Goal: Task Accomplishment & Management: Complete application form

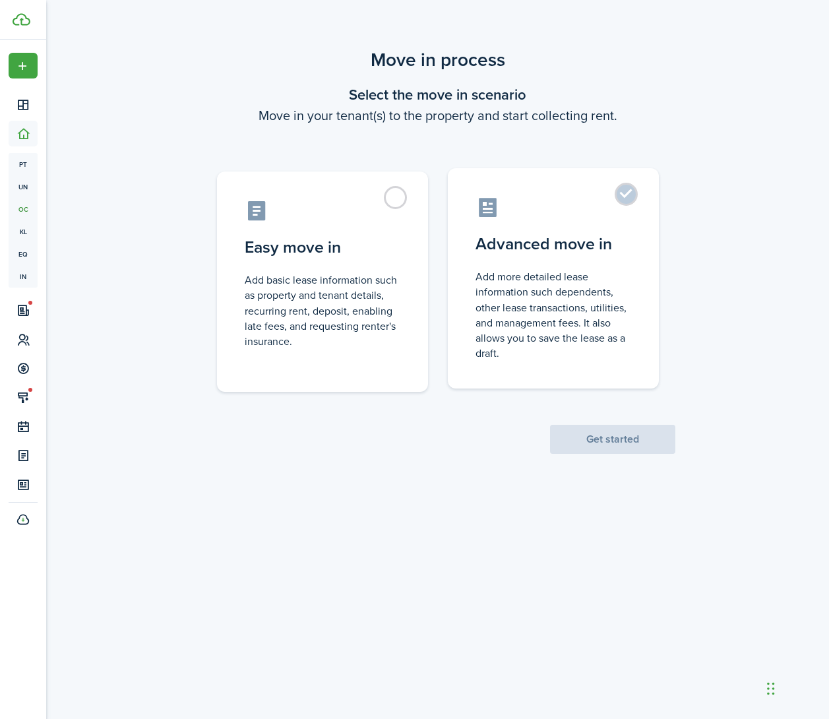
click at [599, 236] on control-radio-card-title "Advanced move in" at bounding box center [554, 244] width 156 height 24
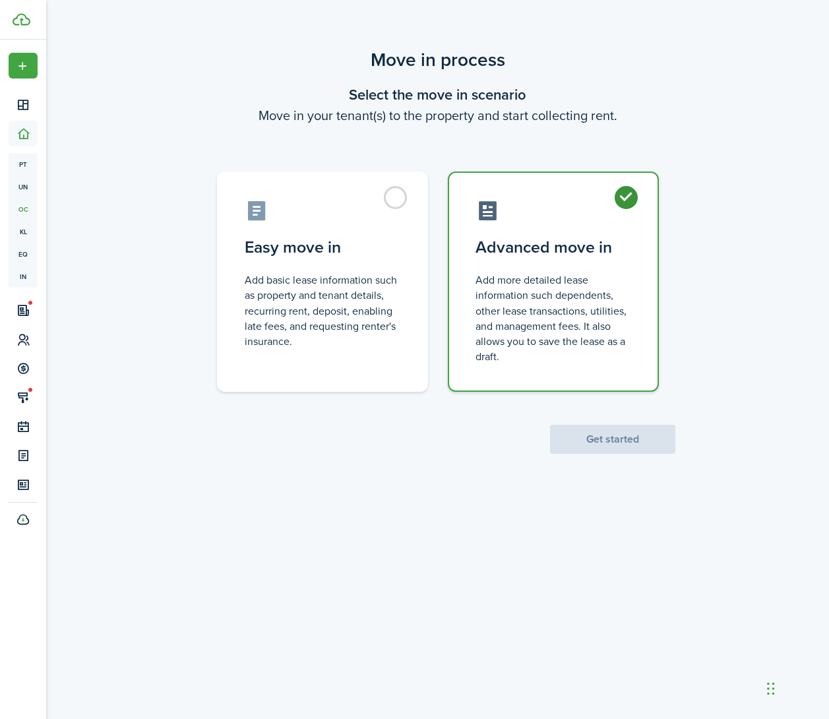
radio input "true"
drag, startPoint x: 622, startPoint y: 443, endPoint x: 646, endPoint y: 449, distance: 25.3
click at [622, 442] on button "Get started" at bounding box center [612, 439] width 125 height 29
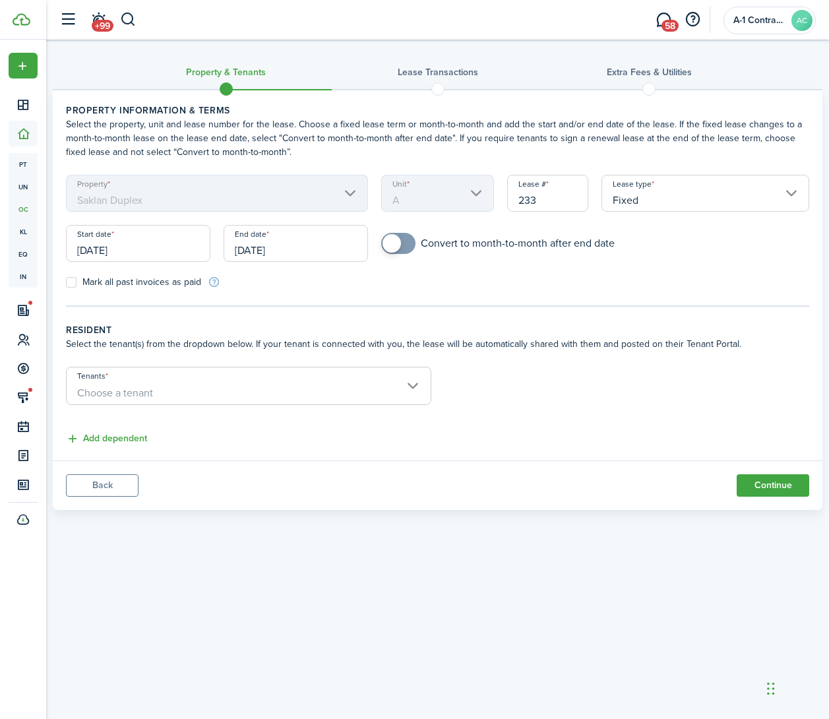
click at [129, 250] on input "[DATE]" at bounding box center [138, 243] width 144 height 37
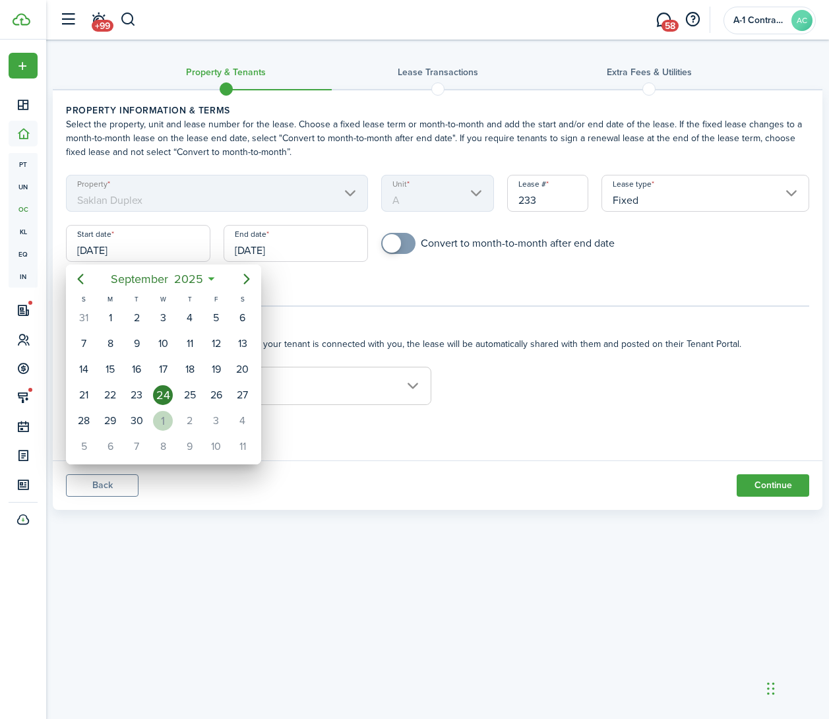
click at [164, 425] on div "1" at bounding box center [163, 421] width 20 height 20
type input "[DATE]"
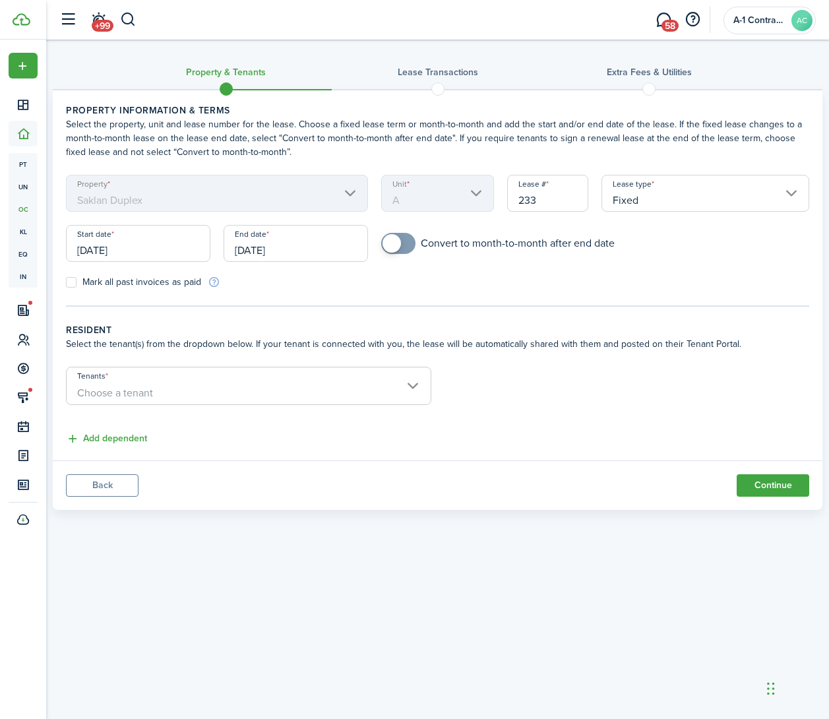
click at [263, 250] on input "[DATE]" at bounding box center [296, 243] width 144 height 37
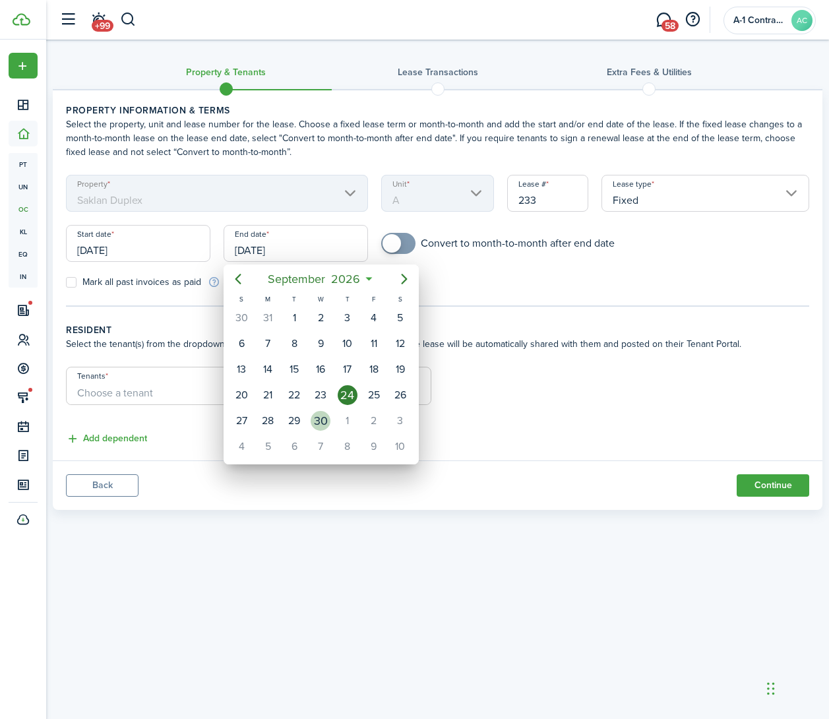
click at [313, 427] on div "30" at bounding box center [321, 421] width 20 height 20
type input "[DATE]"
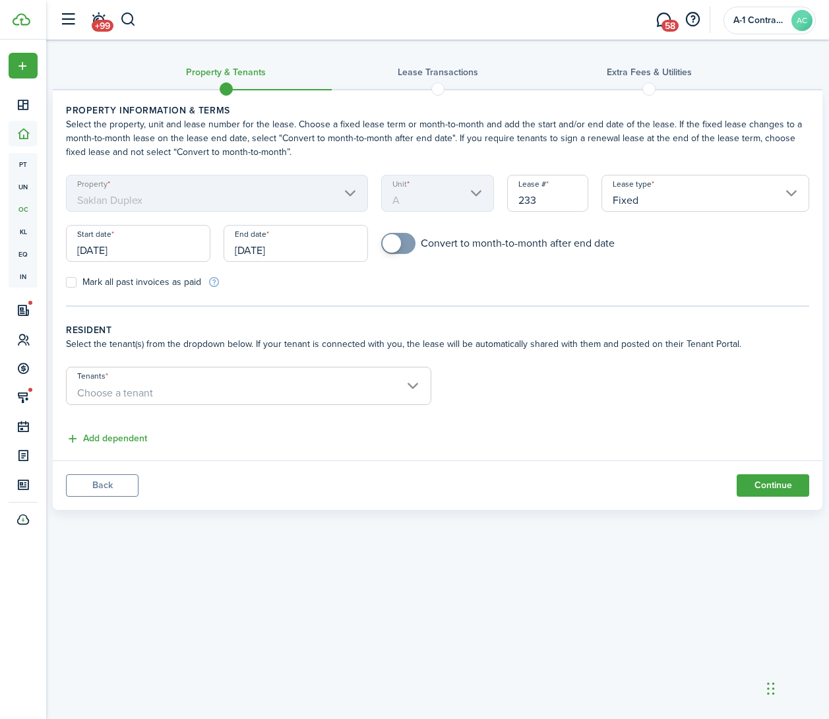
click at [210, 398] on span "Choose a tenant" at bounding box center [249, 393] width 364 height 22
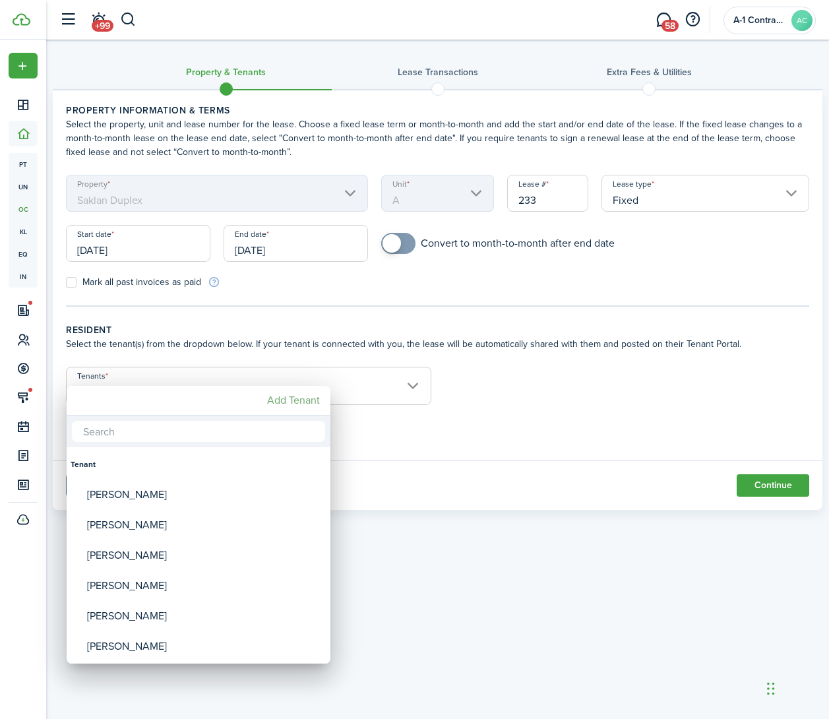
click at [288, 398] on mbsc-button "Add Tenant" at bounding box center [293, 401] width 63 height 24
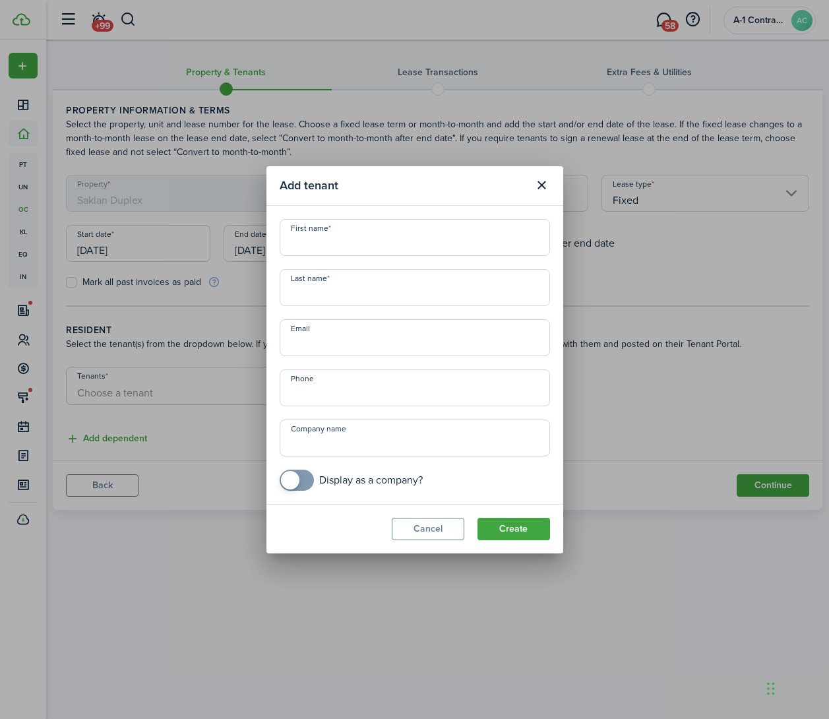
click at [350, 245] on input "First name" at bounding box center [415, 237] width 270 height 37
paste input "[PERSON_NAME] Edezon [PERSON_NAME]"
drag, startPoint x: 390, startPoint y: 243, endPoint x: 334, endPoint y: 243, distance: 56.1
click at [334, 243] on input "[PERSON_NAME] Edezon [PERSON_NAME]" at bounding box center [415, 237] width 270 height 37
type input "[DEMOGRAPHIC_DATA]"
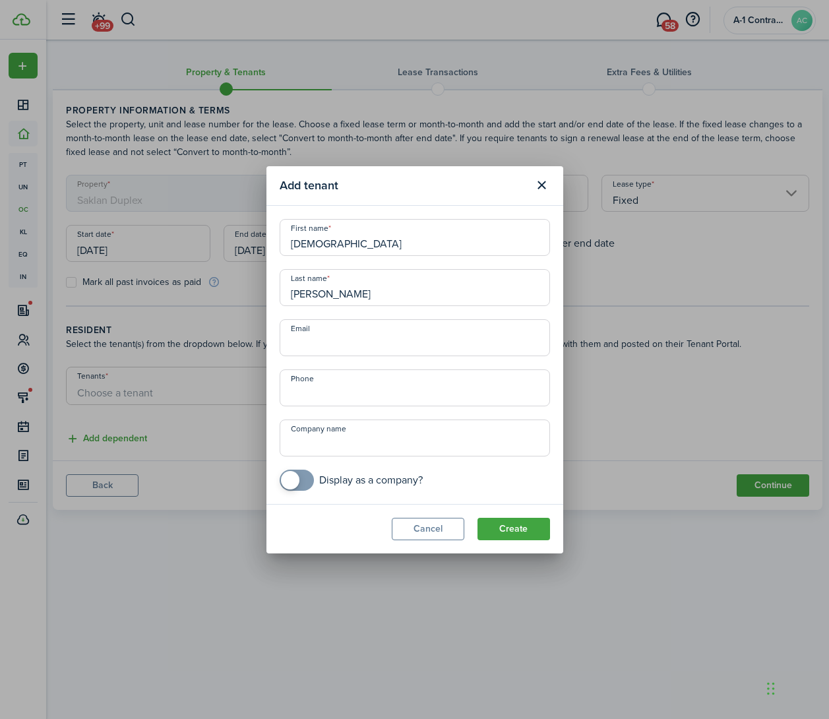
type input "[PERSON_NAME]"
click at [381, 344] on input "Email" at bounding box center [415, 337] width 270 height 37
paste input "[EMAIL_ADDRESS][DOMAIN_NAME]"
type input "[EMAIL_ADDRESS][DOMAIN_NAME]"
click at [357, 396] on input "+1" at bounding box center [415, 387] width 270 height 37
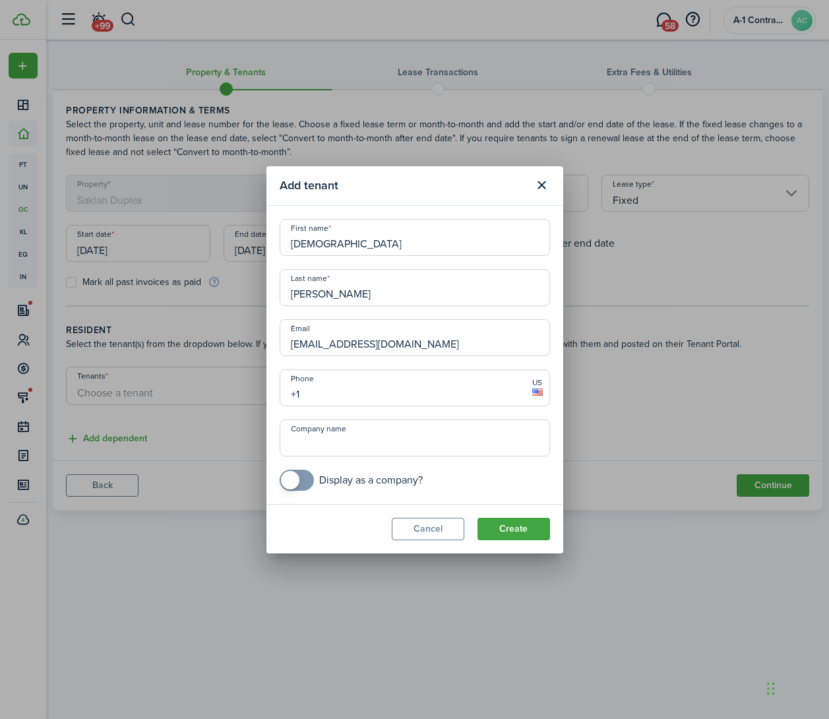
paste input "[PHONE_NUMBER]"
type input "[PHONE_NUMBER]"
drag, startPoint x: 505, startPoint y: 527, endPoint x: 551, endPoint y: 545, distance: 49.1
click at [505, 527] on button "Create" at bounding box center [514, 529] width 73 height 22
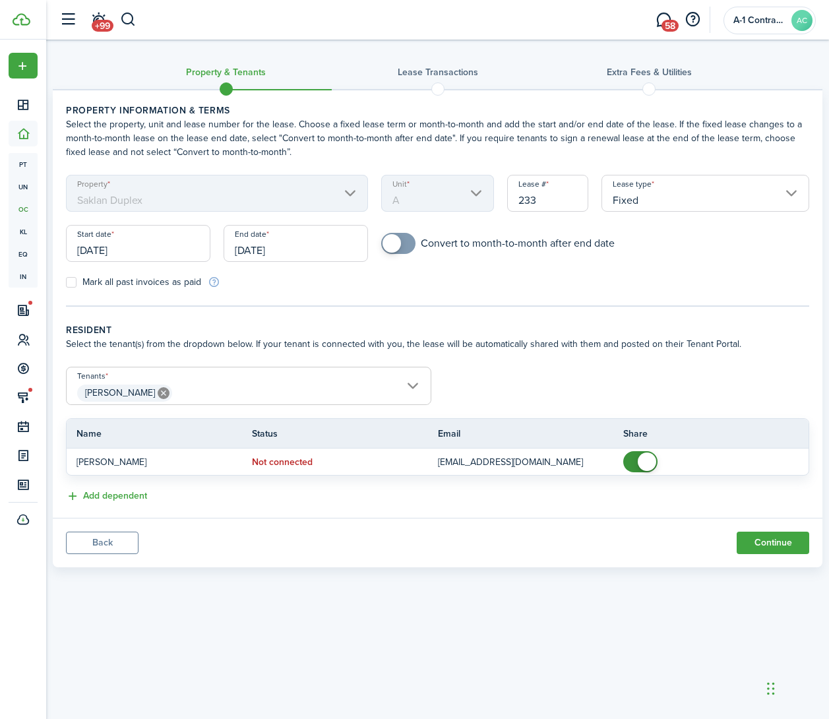
click at [225, 390] on span "[PERSON_NAME]" at bounding box center [249, 393] width 364 height 22
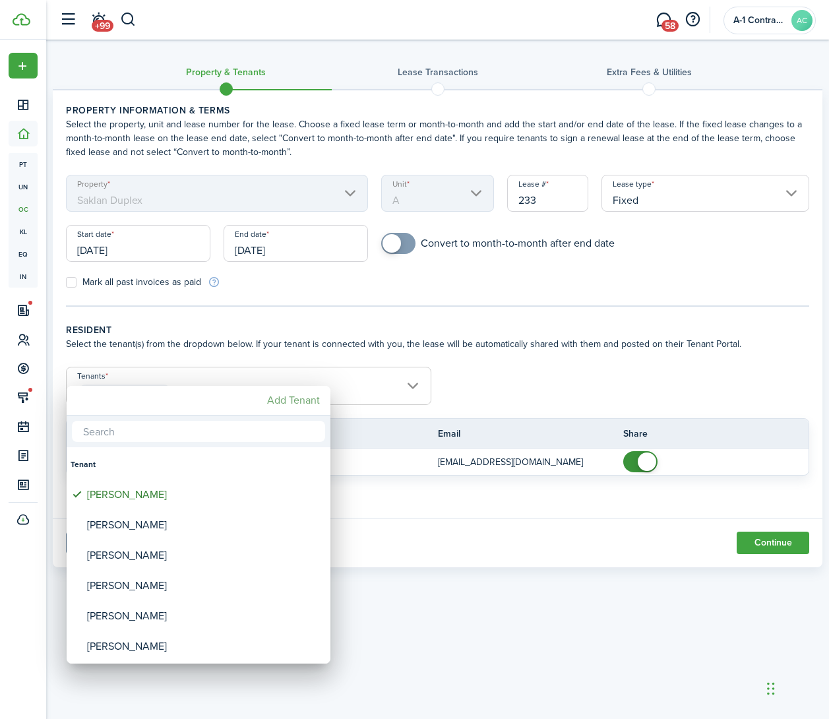
click at [292, 398] on mbsc-button "Add Tenant" at bounding box center [293, 401] width 63 height 24
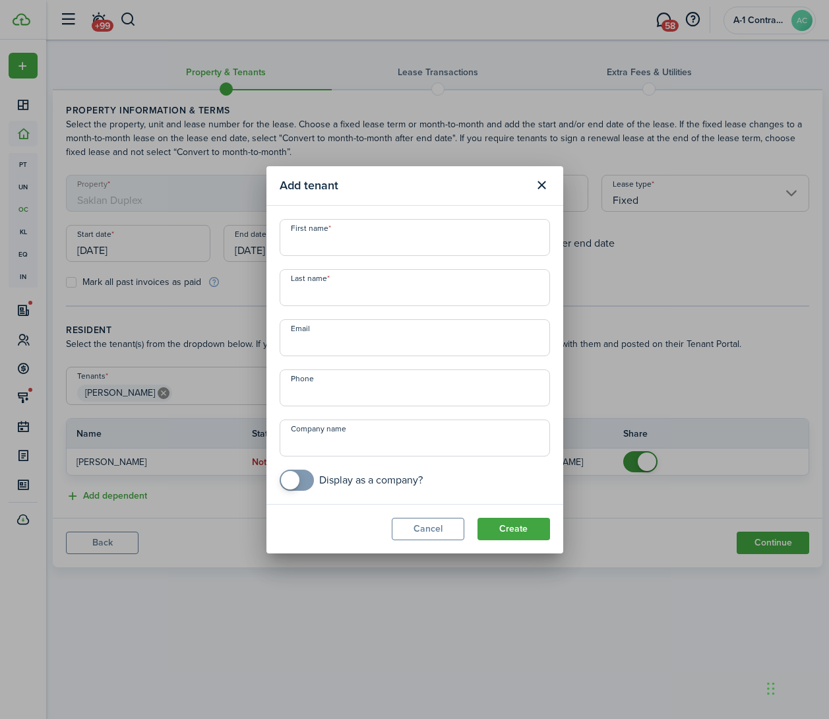
click at [356, 239] on input "First name" at bounding box center [415, 237] width 270 height 37
type input "[PERSON_NAME]"
click at [346, 299] on input "Last name" at bounding box center [415, 287] width 270 height 37
type input "[PERSON_NAME]"
click at [350, 344] on input "Email" at bounding box center [415, 337] width 270 height 37
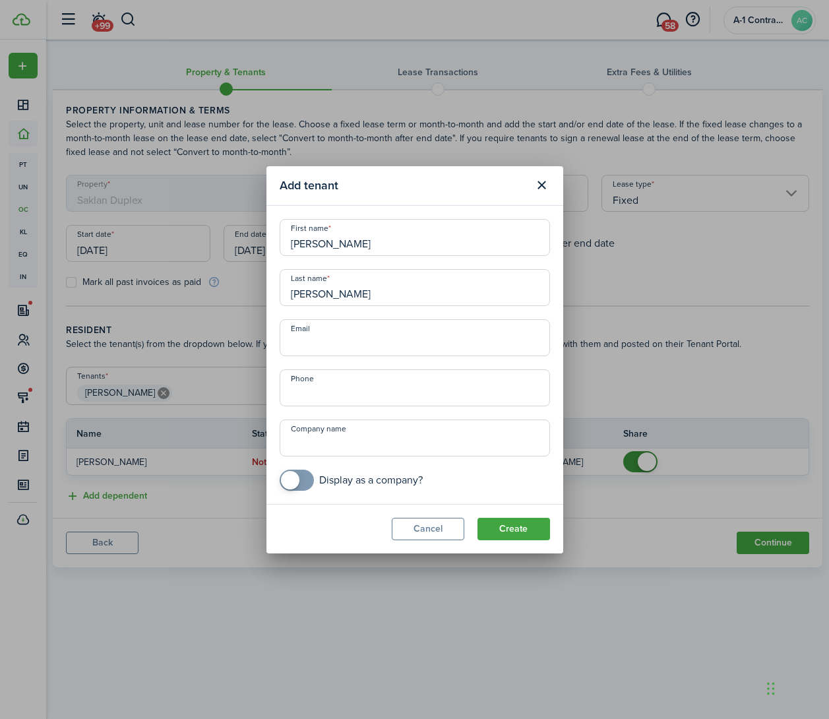
paste input "[EMAIL_ADDRESS][DOMAIN_NAME]"
type input "[EMAIL_ADDRESS][DOMAIN_NAME]"
click at [507, 528] on button "Create" at bounding box center [514, 529] width 73 height 22
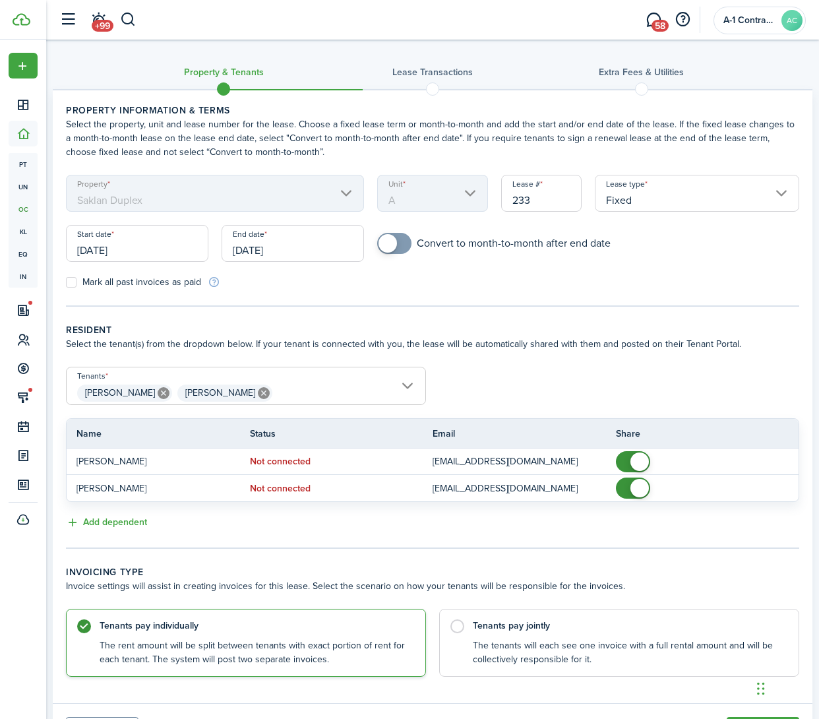
scroll to position [25, 0]
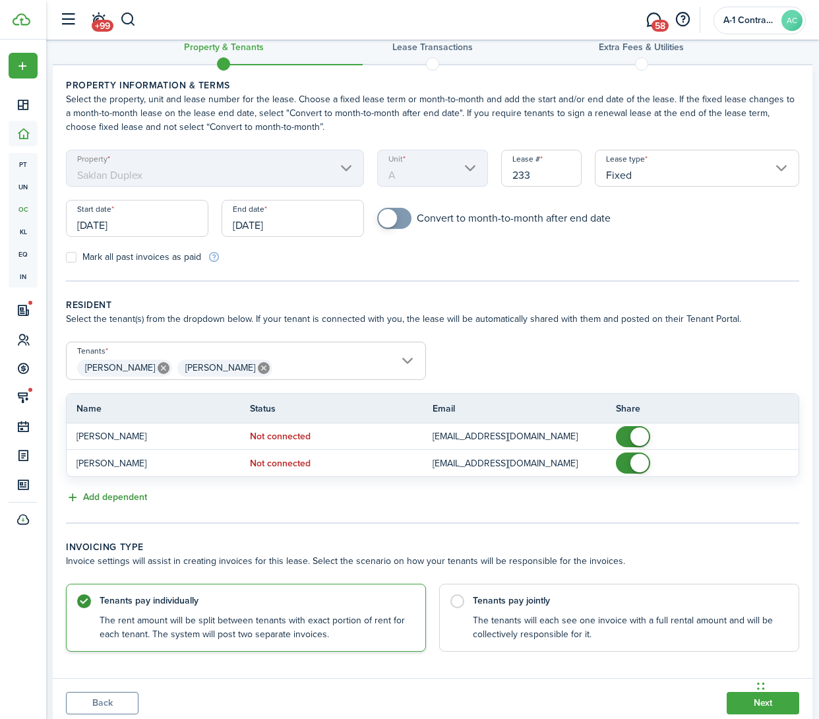
click at [121, 497] on button "Add dependent" at bounding box center [106, 497] width 81 height 15
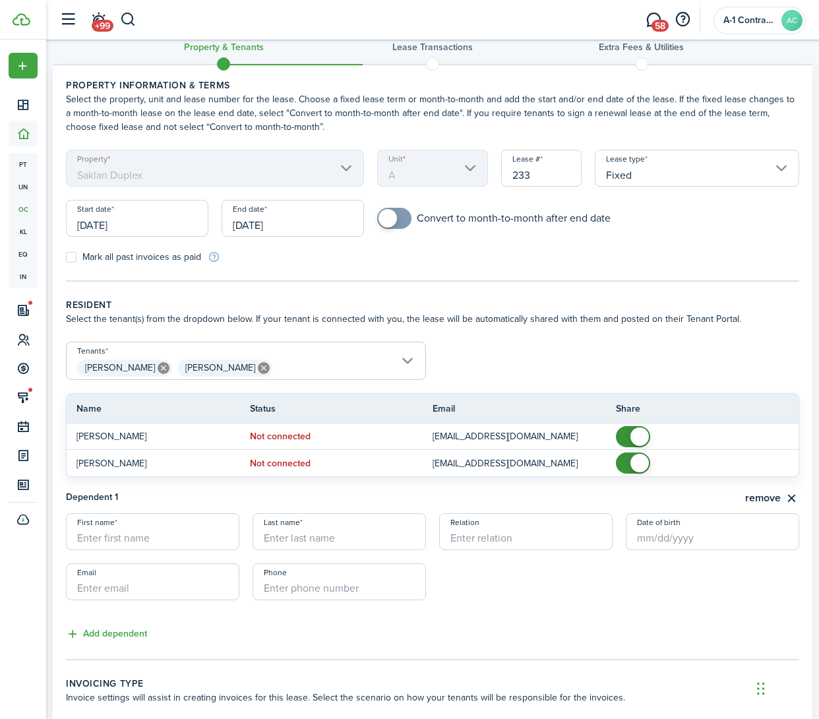
click at [134, 539] on input "First name" at bounding box center [152, 531] width 173 height 37
type input "Mayumi"
type input "[PERSON_NAME]"
type input "d"
type input "Child"
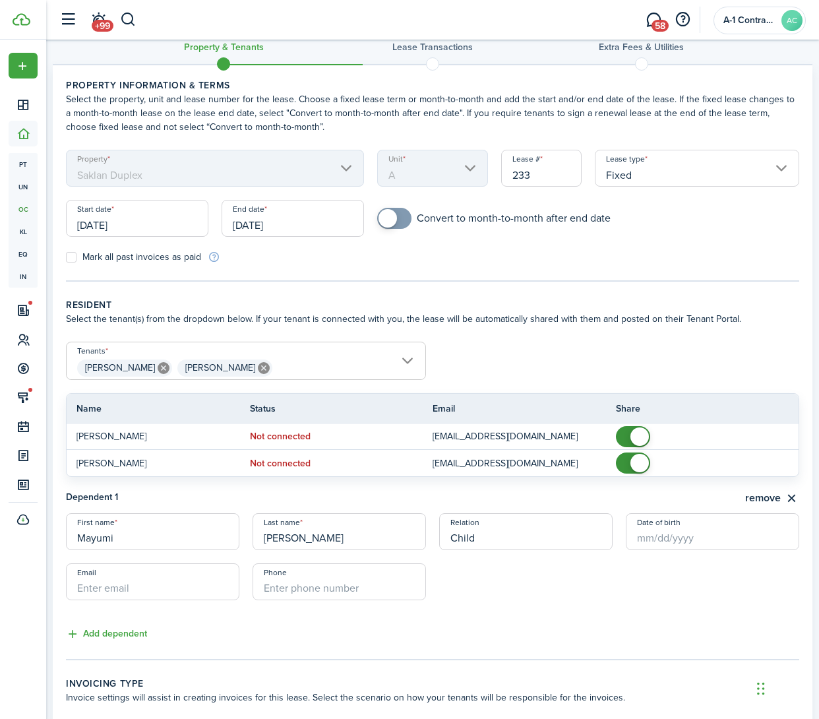
click at [662, 542] on input "Date of birth" at bounding box center [712, 531] width 173 height 37
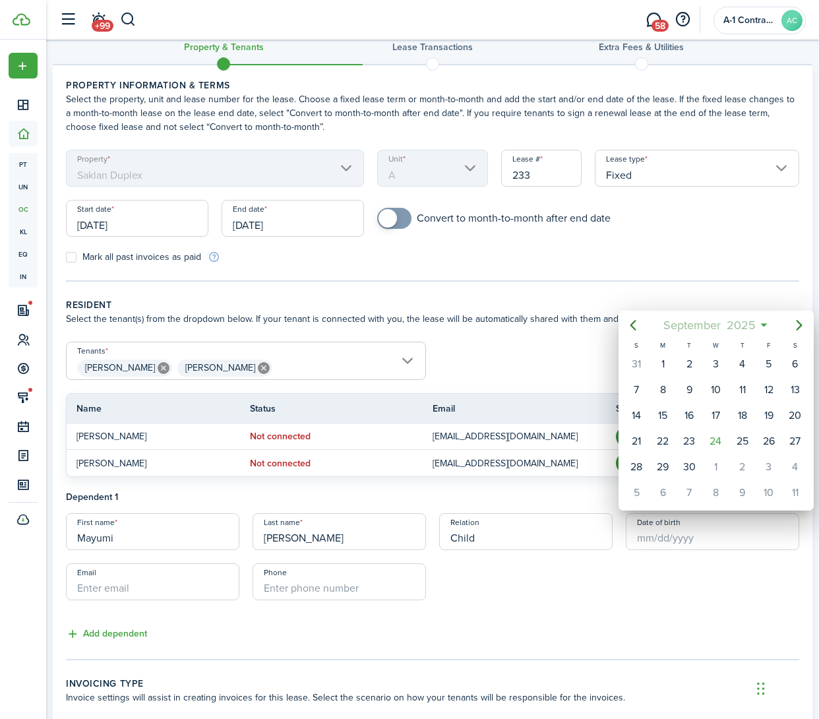
click at [752, 328] on span "2025" at bounding box center [741, 325] width 35 height 24
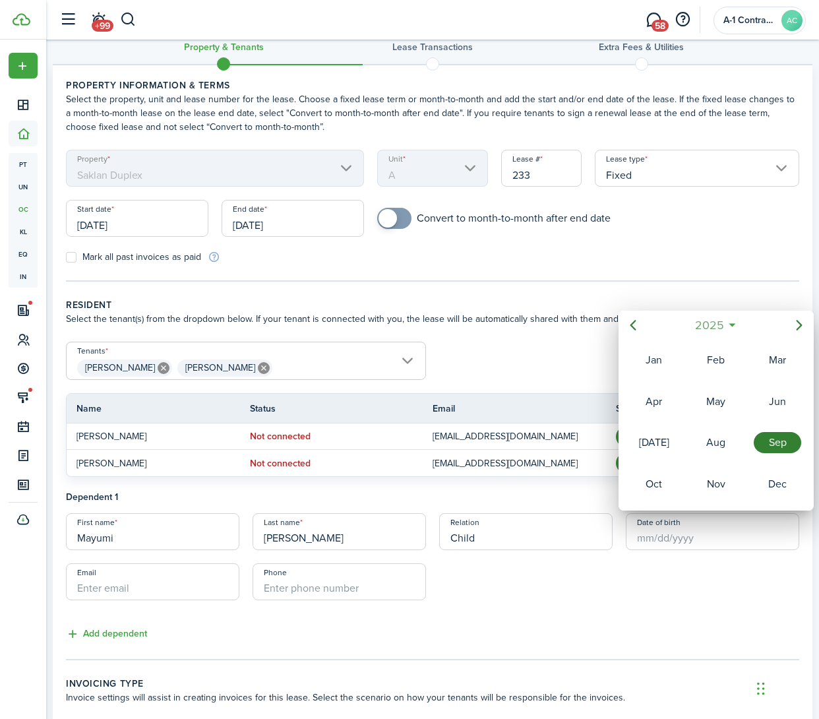
click at [719, 328] on span "2025" at bounding box center [709, 325] width 35 height 24
click at [634, 328] on icon "Previous page" at bounding box center [634, 325] width 6 height 11
click at [735, 486] on div "2016" at bounding box center [716, 484] width 47 height 21
click at [774, 365] on div "Mar" at bounding box center [777, 360] width 47 height 21
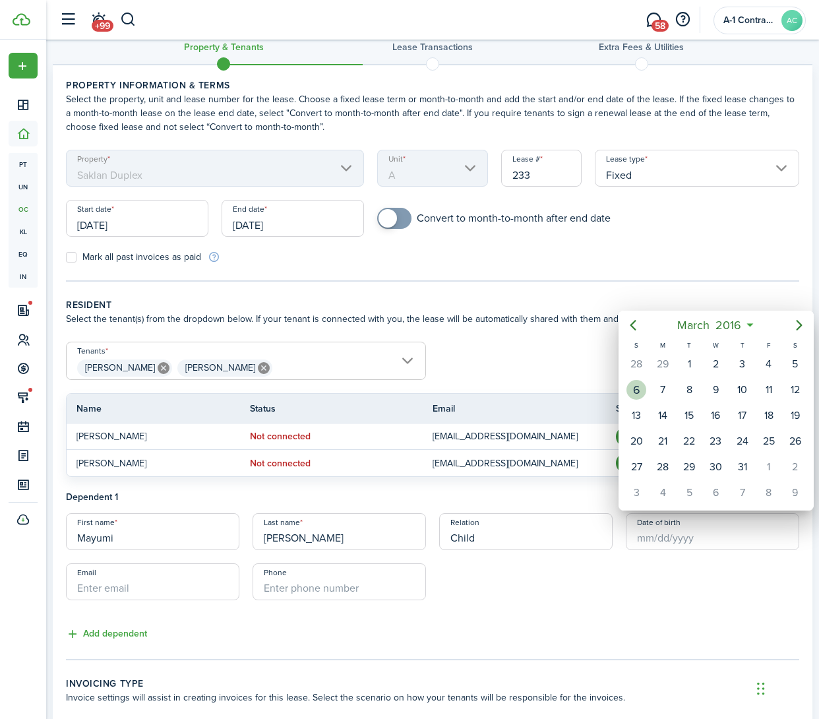
click at [639, 385] on div "6" at bounding box center [637, 390] width 20 height 20
type input "[DATE]"
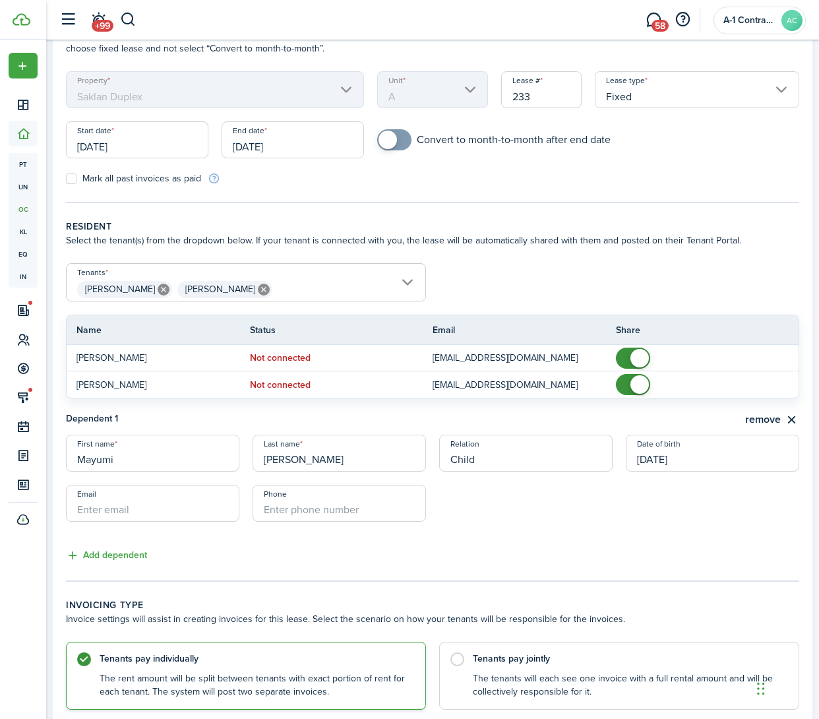
scroll to position [119, 0]
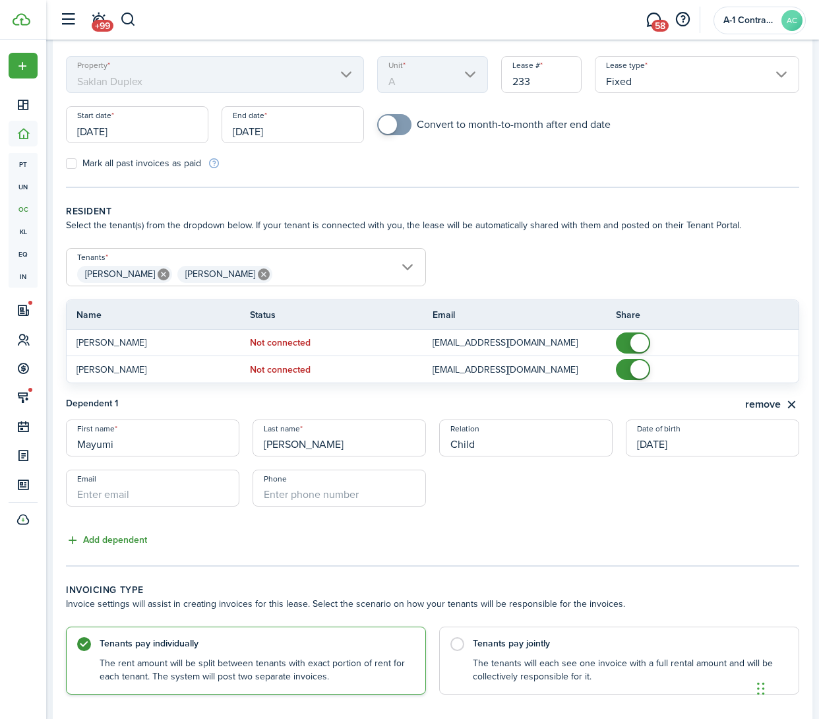
click at [108, 543] on button "Add dependent" at bounding box center [106, 540] width 81 height 15
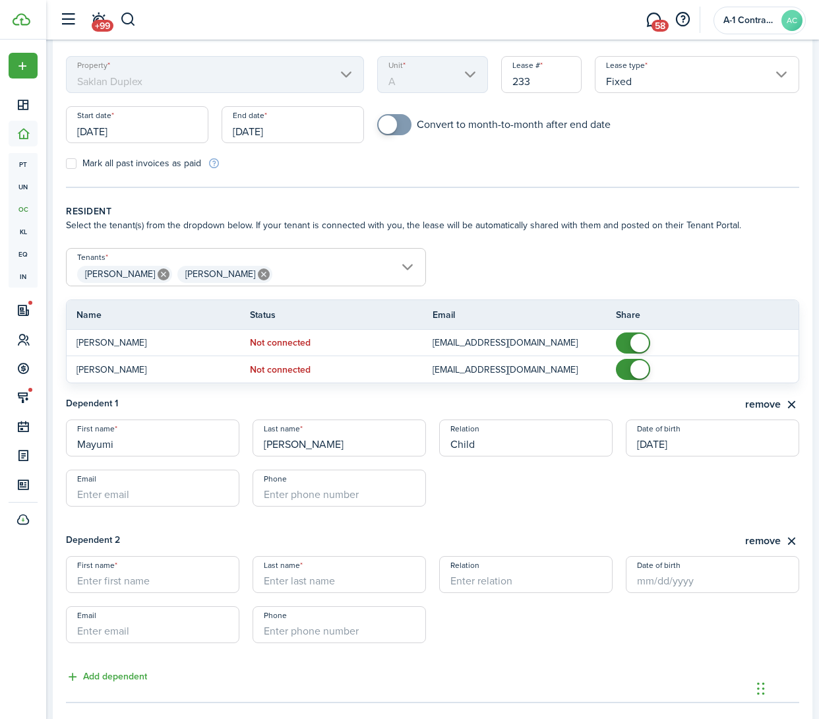
click at [137, 575] on input "First name" at bounding box center [152, 574] width 173 height 37
type input "Himig"
type input "[PERSON_NAME]"
type input "Child"
click at [654, 586] on input "Date of birth" at bounding box center [712, 574] width 173 height 37
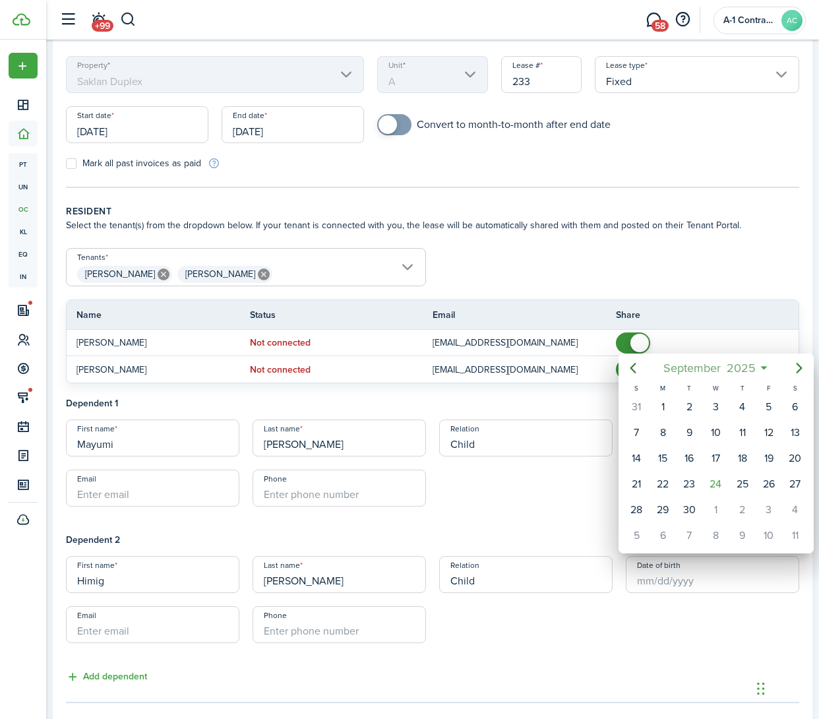
click at [740, 374] on span "2025" at bounding box center [741, 368] width 35 height 24
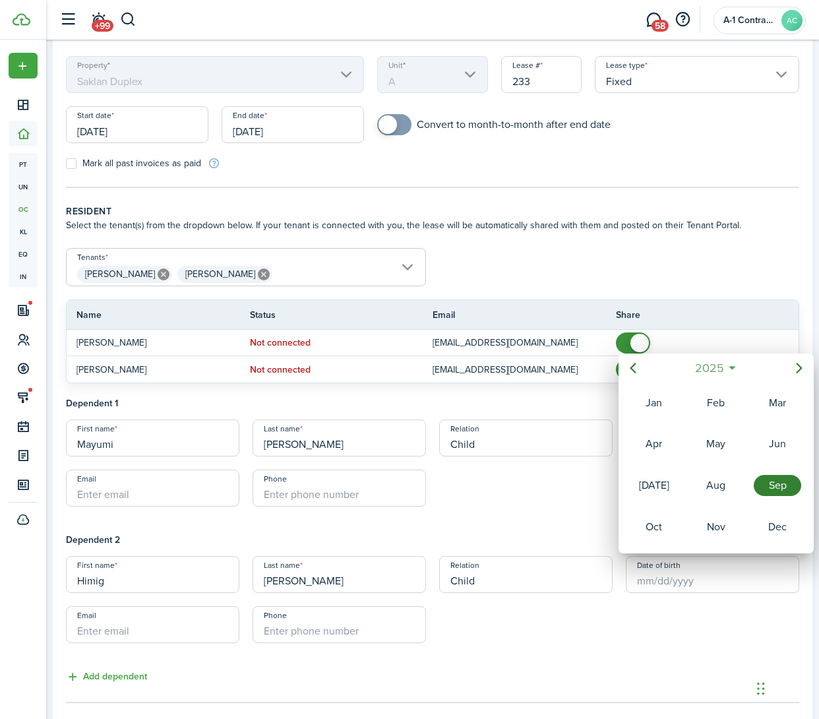
click at [716, 361] on span "2025" at bounding box center [709, 368] width 35 height 24
click at [788, 392] on div "2020" at bounding box center [777, 402] width 47 height 21
click at [708, 521] on div "Nov" at bounding box center [716, 526] width 47 height 21
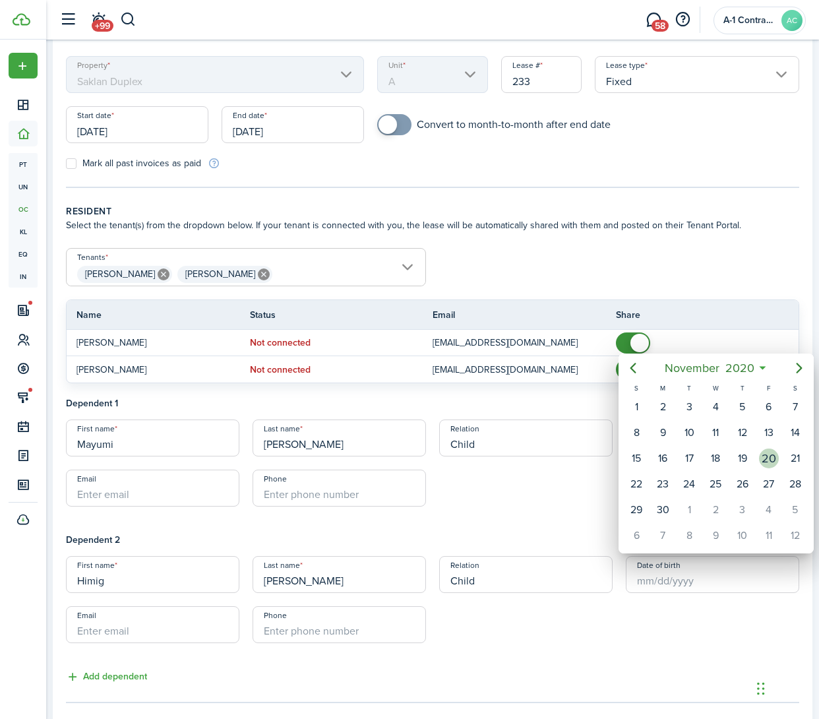
click at [759, 454] on div "20" at bounding box center [769, 459] width 20 height 20
type input "[DATE]"
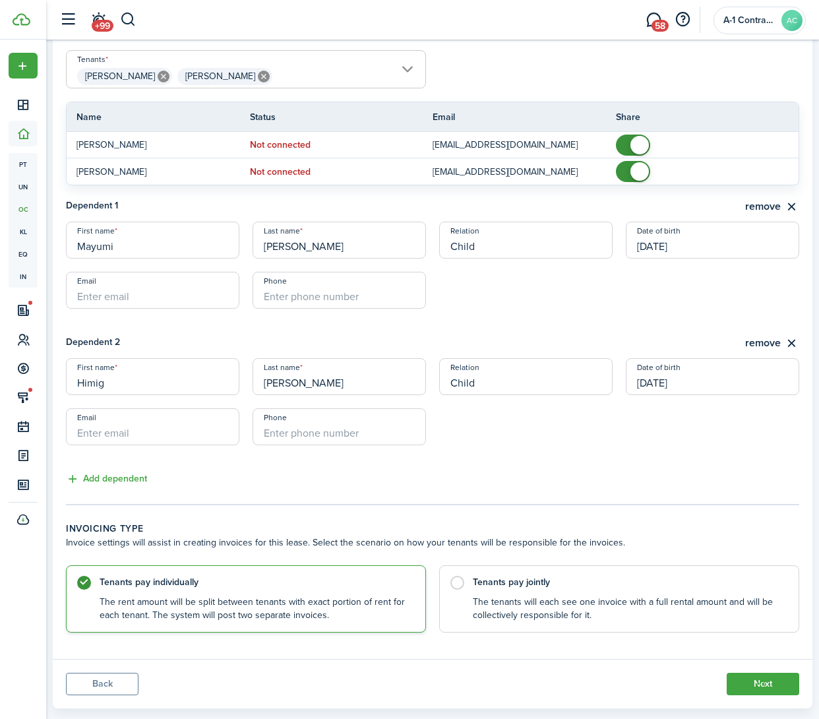
scroll to position [342, 0]
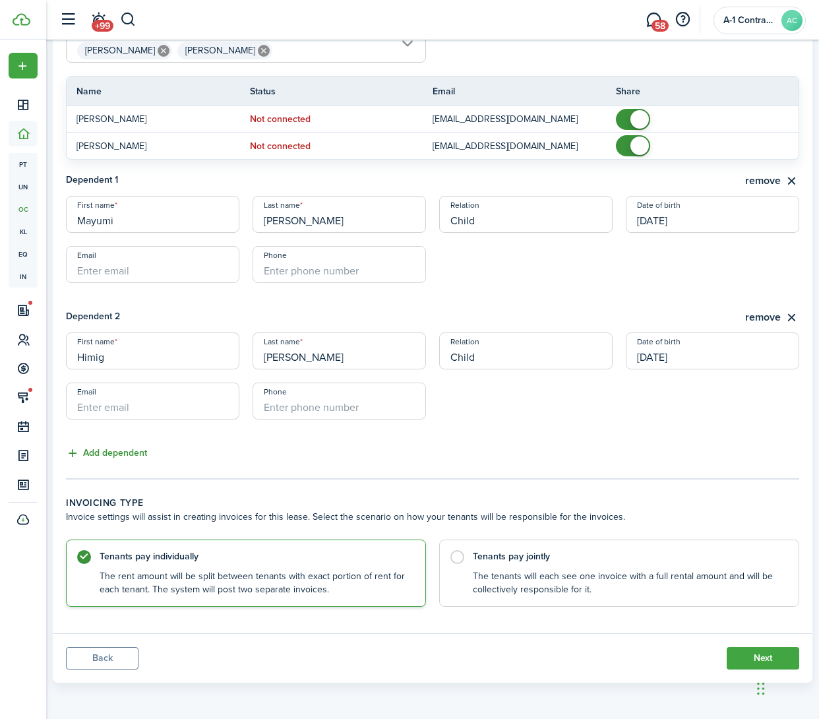
click at [106, 447] on button "Add dependent" at bounding box center [106, 453] width 81 height 15
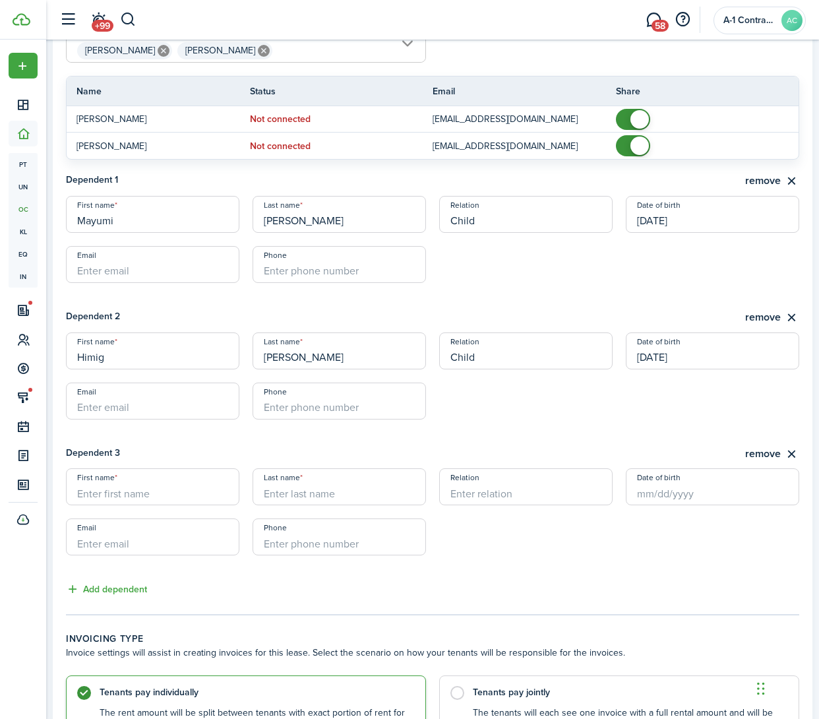
click at [154, 498] on input "First name" at bounding box center [152, 486] width 173 height 37
type input "[GEOGRAPHIC_DATA]"
type input "[PERSON_NAME]"
click at [551, 497] on input "Relation" at bounding box center [525, 486] width 173 height 37
click at [685, 485] on input "Date of birth" at bounding box center [712, 486] width 173 height 37
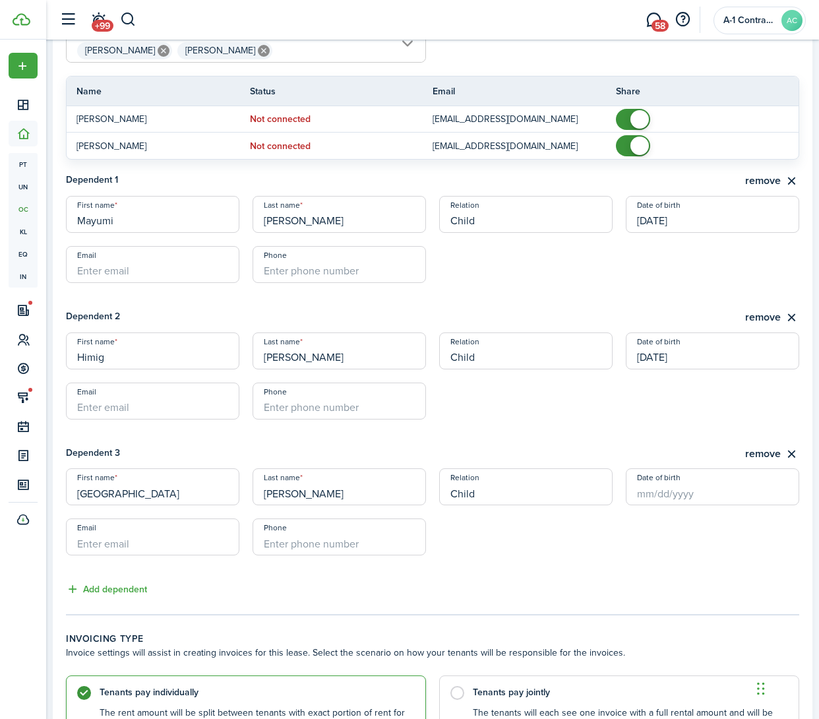
type input "Child"
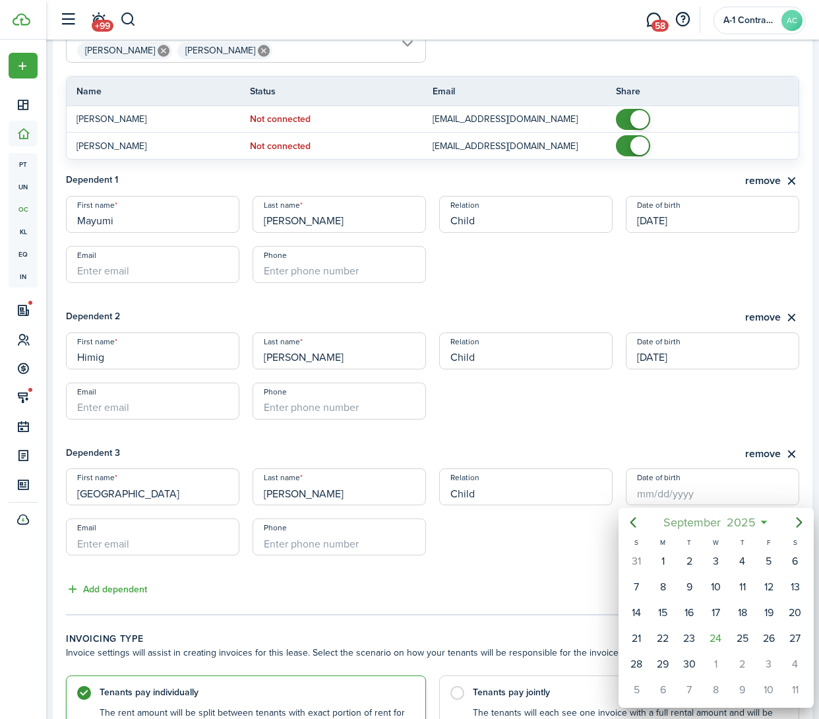
click at [724, 522] on span "2025" at bounding box center [741, 523] width 35 height 24
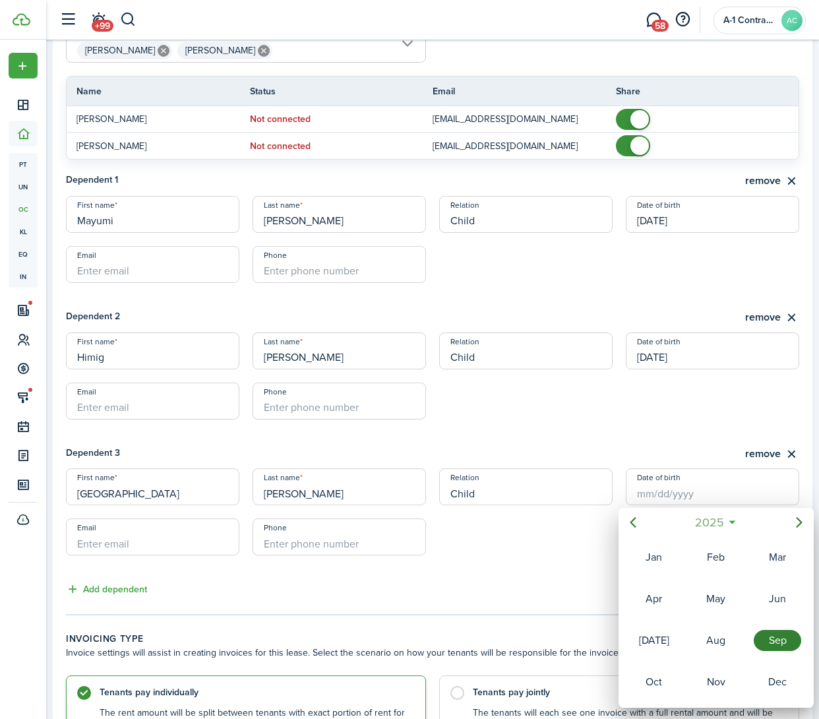
click at [724, 522] on span "2025" at bounding box center [709, 523] width 35 height 24
click at [712, 594] on div "2022" at bounding box center [716, 598] width 47 height 21
click at [776, 604] on div "Jun" at bounding box center [777, 598] width 47 height 21
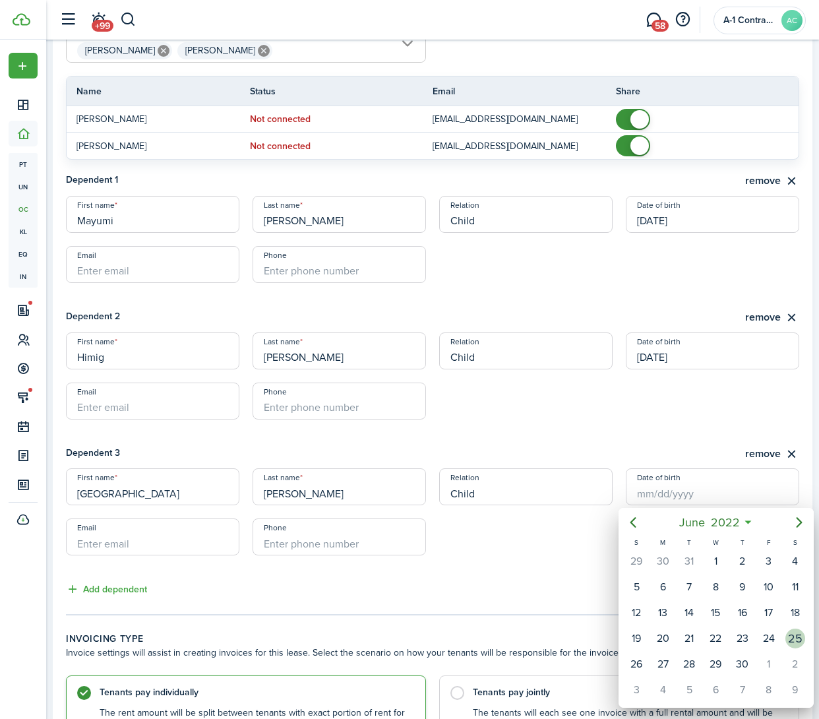
click at [792, 639] on div "25" at bounding box center [796, 639] width 20 height 20
type input "[DATE]"
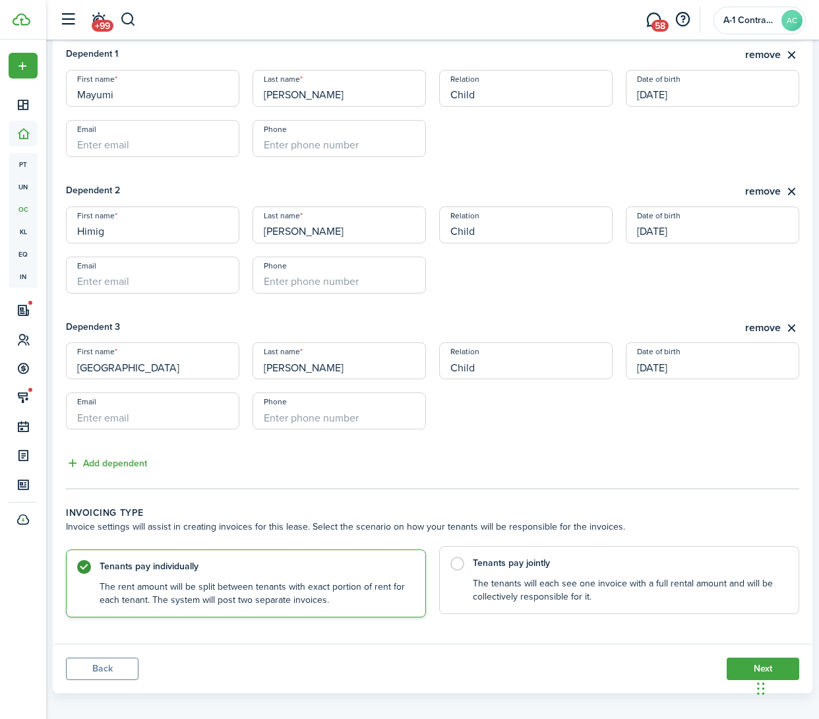
scroll to position [479, 0]
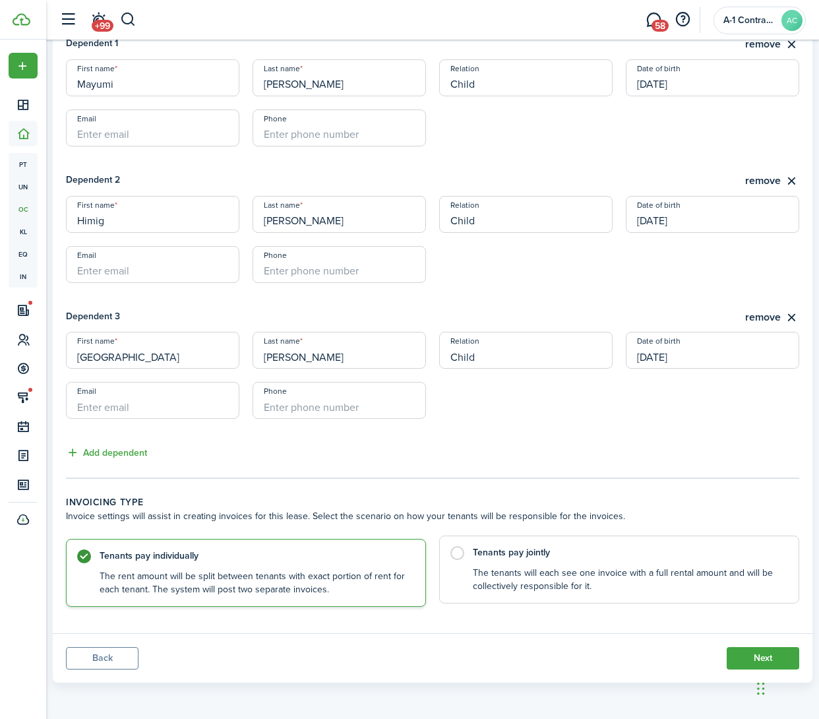
click at [592, 567] on control-radio-card-description "The tenants will each see one invoice with a full rental amount and will be col…" at bounding box center [629, 580] width 313 height 27
radio input "false"
radio input "true"
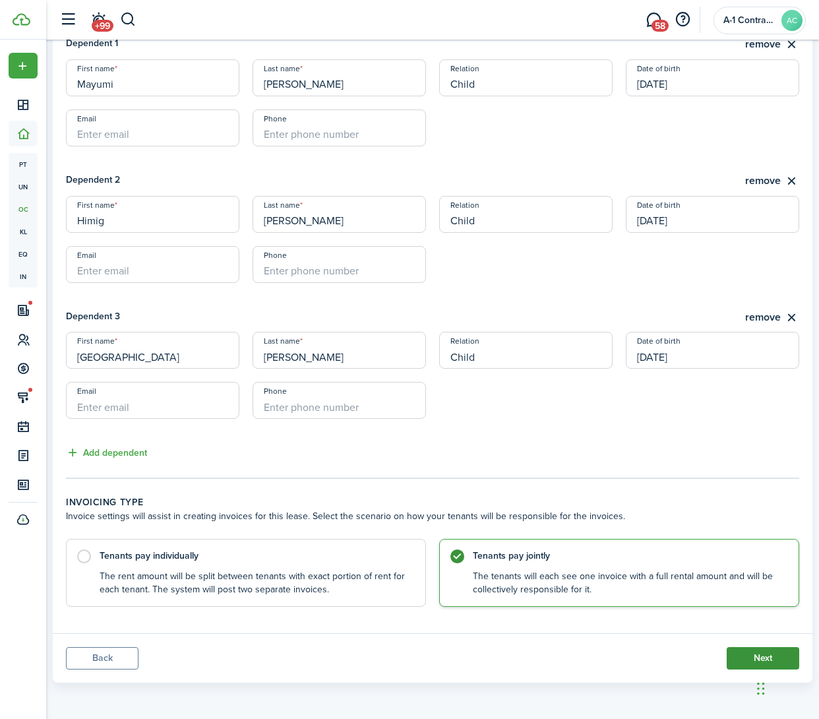
click at [745, 654] on button "Next" at bounding box center [763, 658] width 73 height 22
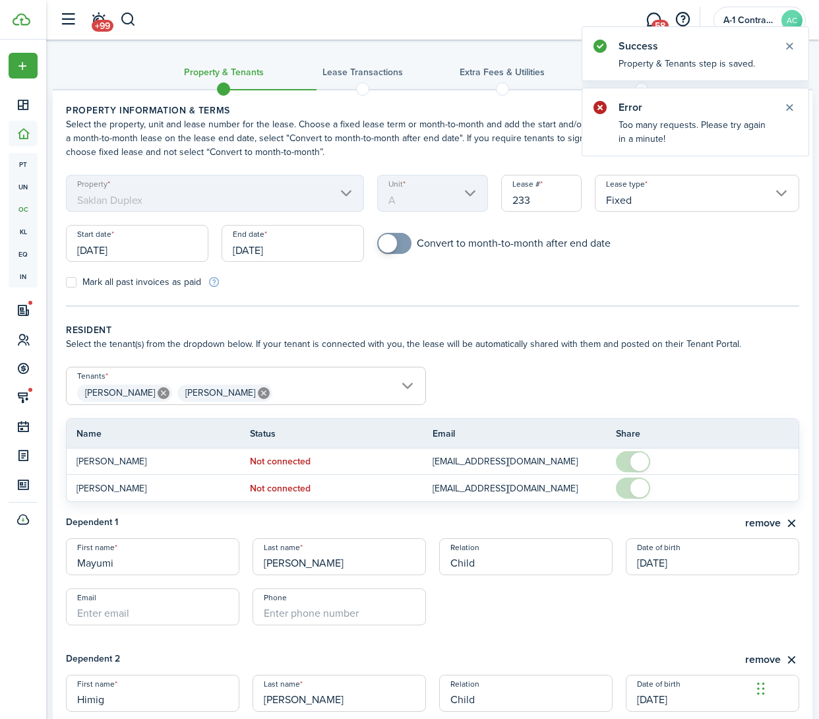
scroll to position [479, 0]
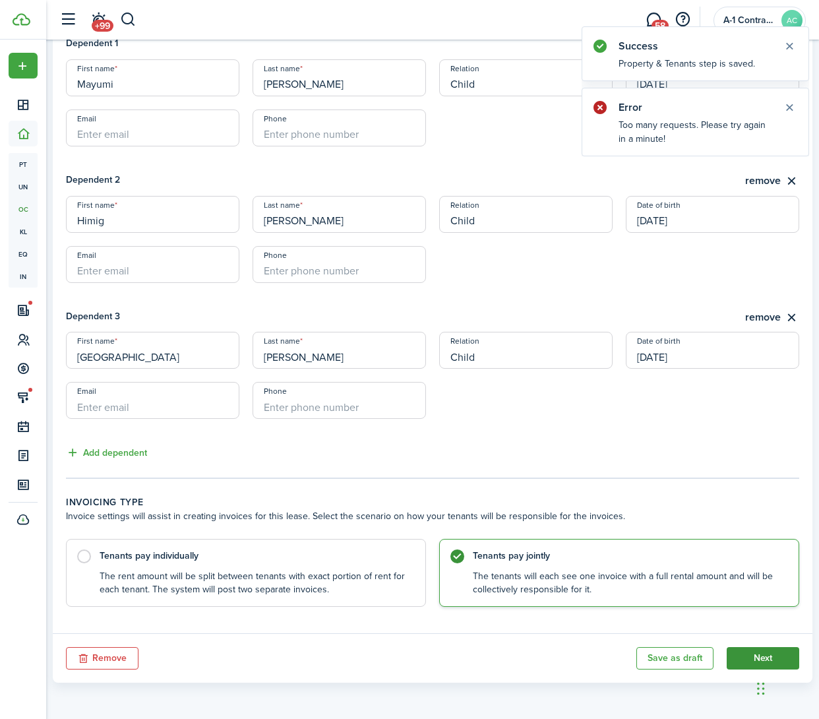
click at [747, 655] on button "Next" at bounding box center [763, 658] width 73 height 22
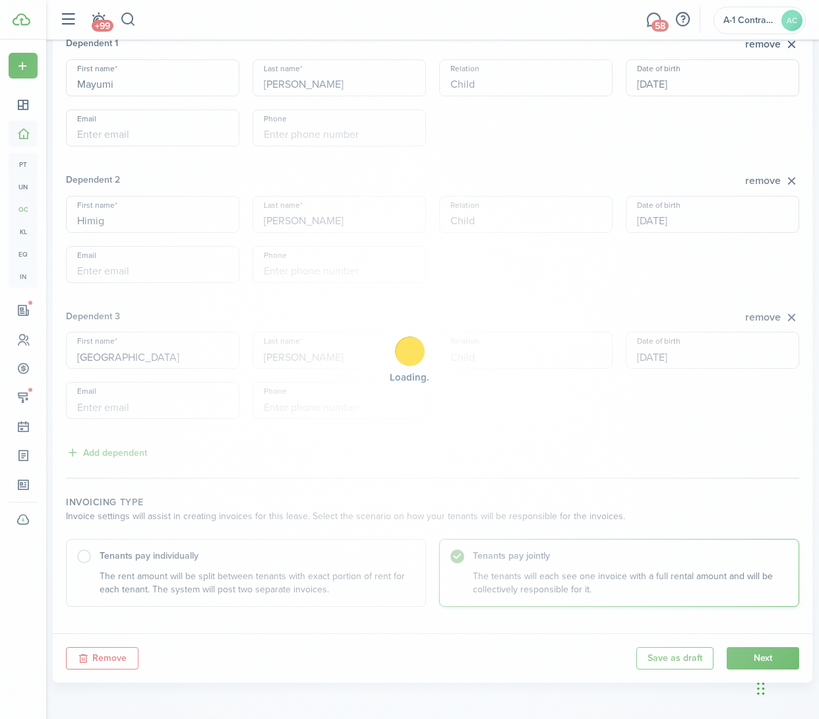
scroll to position [0, 0]
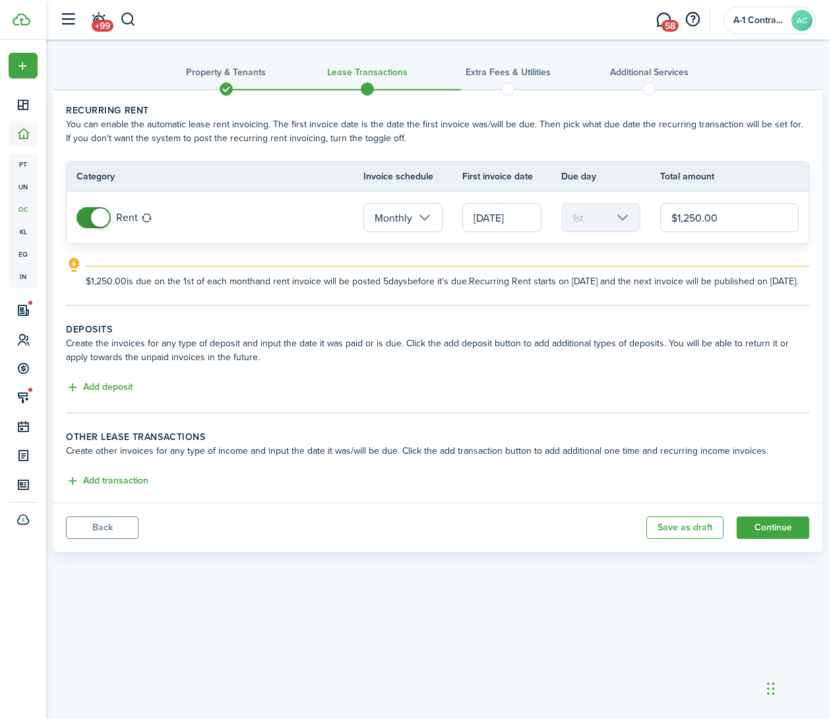
click at [679, 221] on input "$1,250.00" at bounding box center [729, 217] width 139 height 29
type input "$2,700.00"
click at [551, 274] on explanation-description "$2,700.00 is due on the 1st of each month and rent invoice will be posted 5 day…" at bounding box center [448, 281] width 724 height 14
click at [133, 396] on div "Add deposit" at bounding box center [437, 388] width 743 height 16
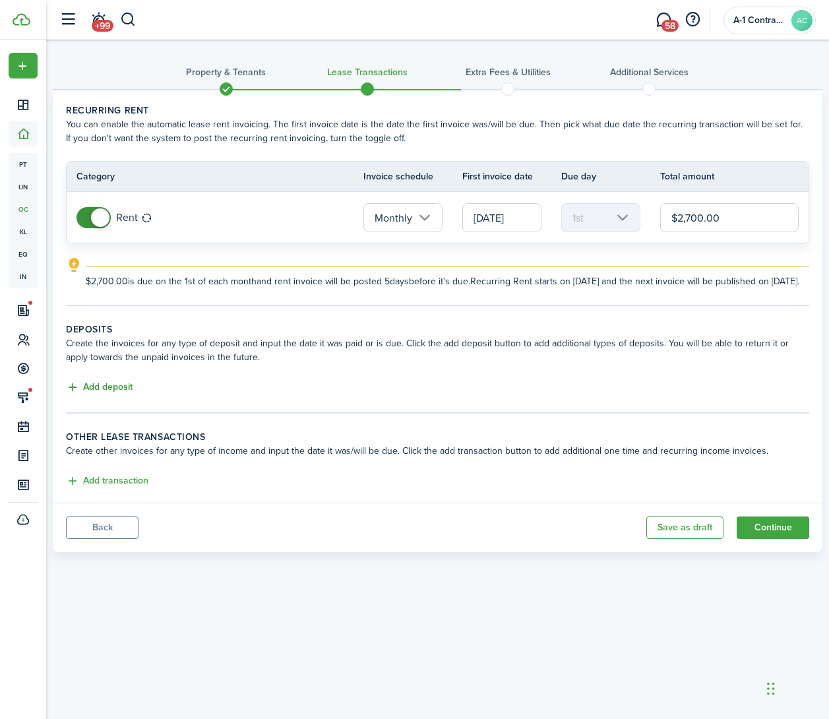
click at [129, 395] on button "Add deposit" at bounding box center [99, 387] width 67 height 15
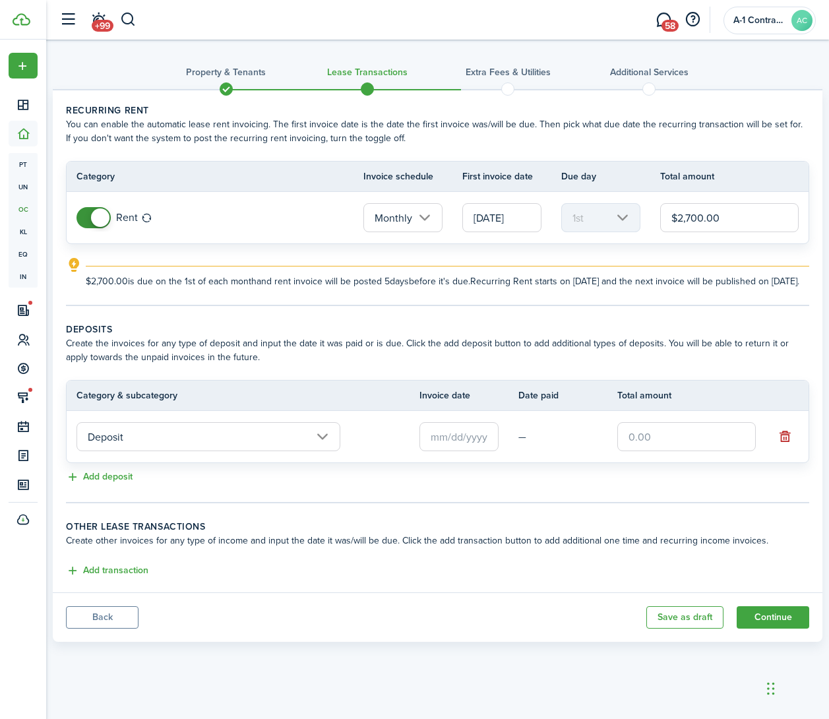
drag, startPoint x: 484, startPoint y: 468, endPoint x: 456, endPoint y: 452, distance: 32.2
click at [484, 462] on tr "Deposit —" at bounding box center [438, 436] width 742 height 51
click at [455, 451] on input "text" at bounding box center [459, 436] width 79 height 29
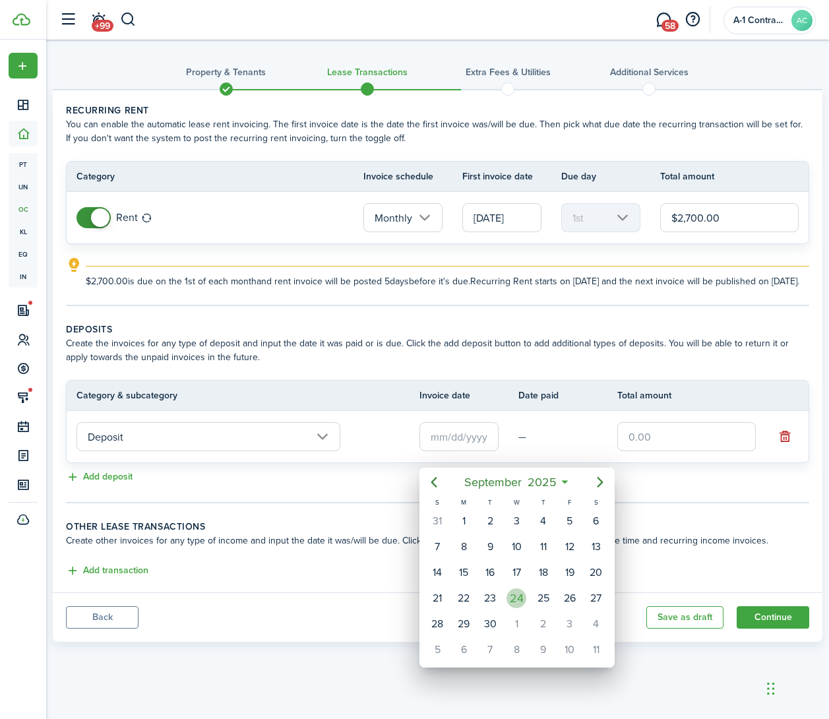
click at [518, 606] on div "24" at bounding box center [517, 598] width 20 height 20
type input "[DATE]"
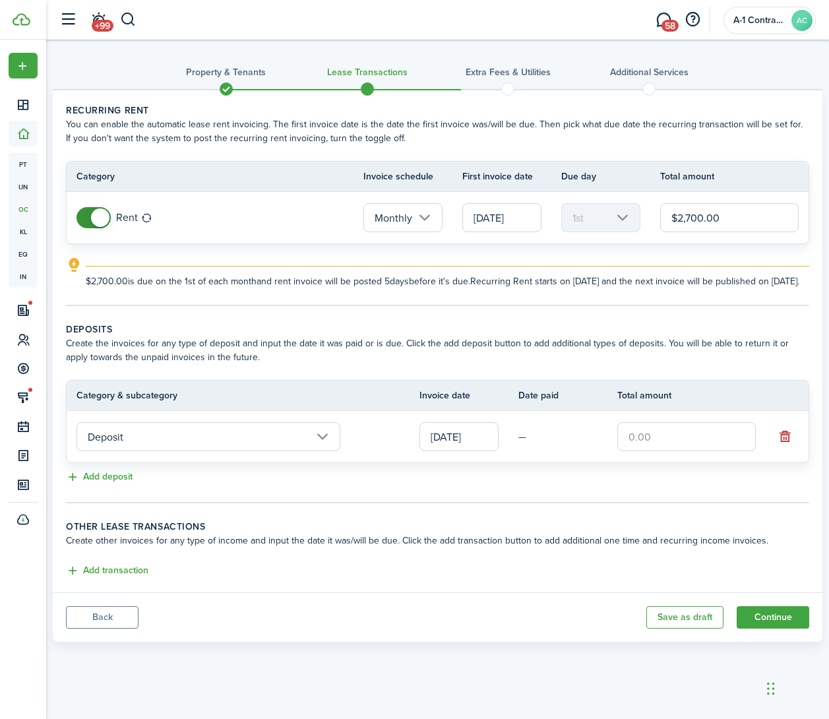
click at [654, 450] on input "text" at bounding box center [686, 436] width 139 height 29
type input "$3,000.00"
click at [628, 572] on lease-classic-other-transaction "Other lease transactions Create other invoices for any type of income and input…" at bounding box center [437, 549] width 743 height 59
click at [766, 629] on button "Continue" at bounding box center [773, 617] width 73 height 22
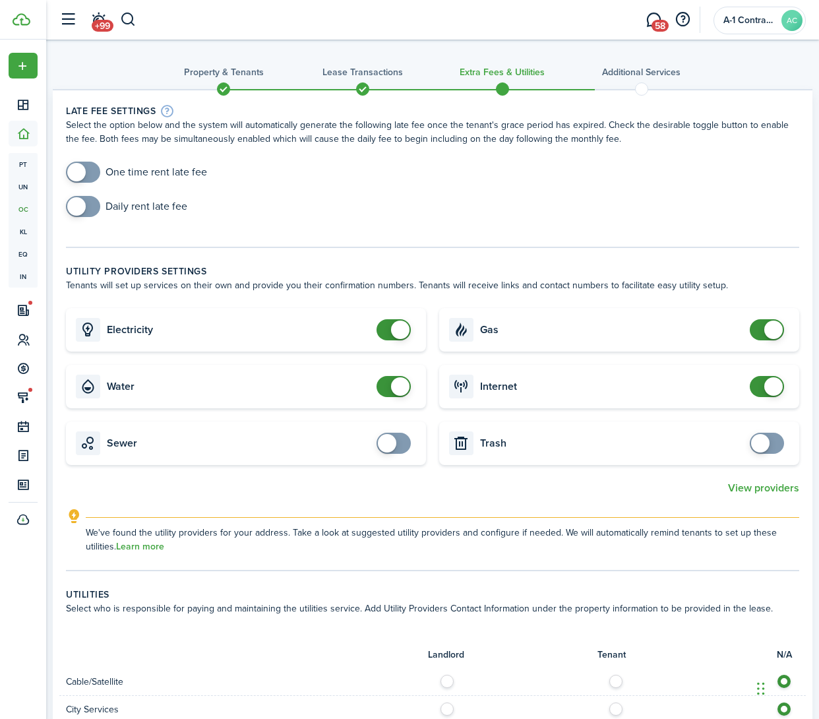
checkbox input "true"
click at [81, 175] on span at bounding box center [76, 172] width 18 height 18
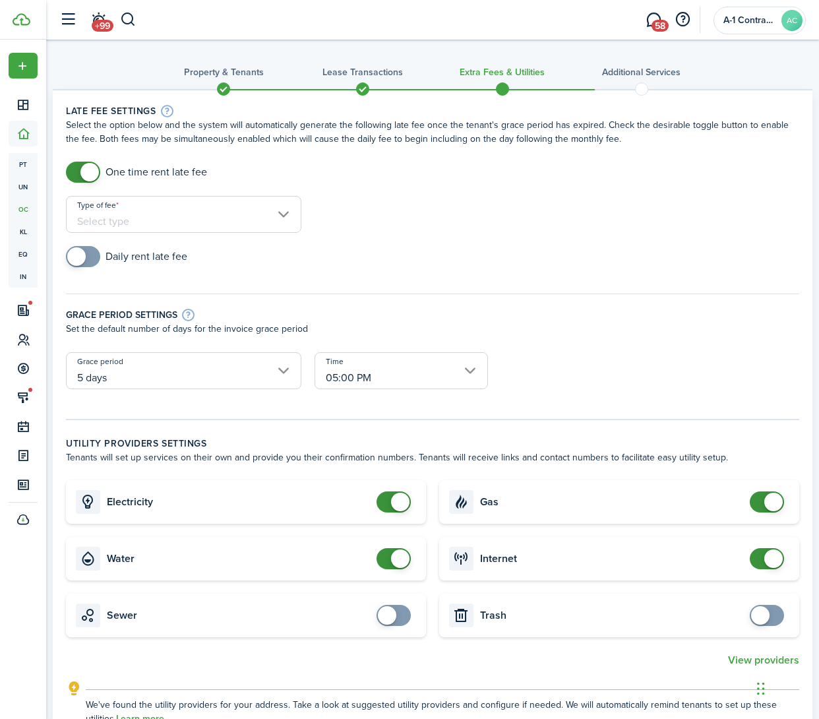
click at [133, 224] on input "Type of fee" at bounding box center [183, 214] width 235 height 37
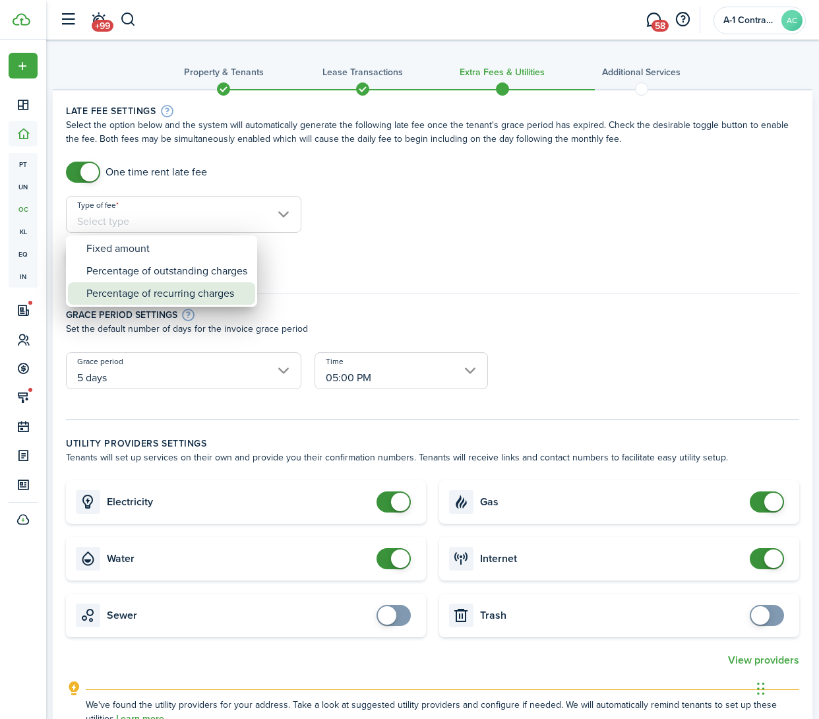
click at [158, 291] on div "Percentage of recurring charges" at bounding box center [166, 293] width 161 height 22
type input "Percentage of recurring charges"
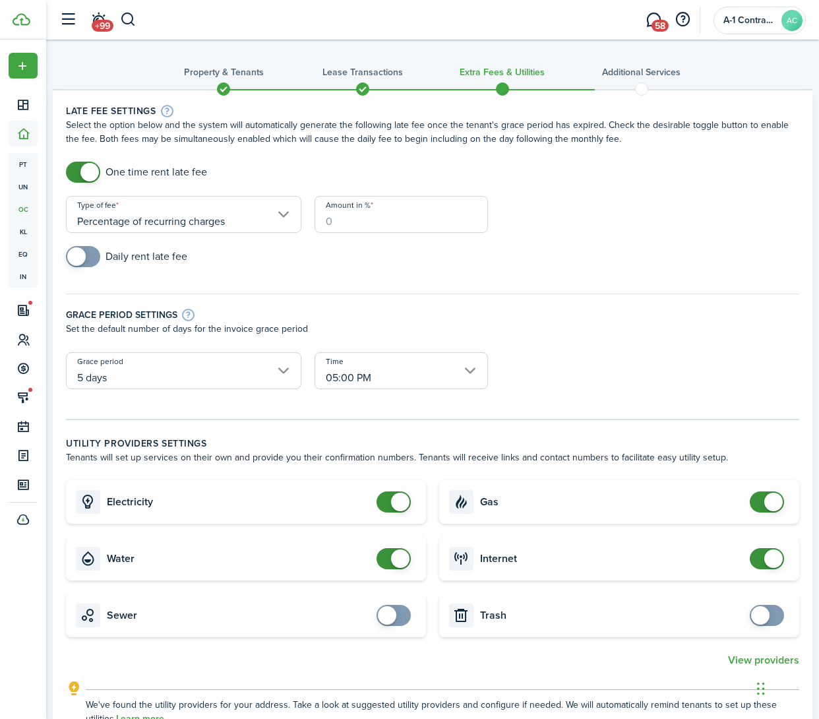
click at [356, 221] on input "Amount in %" at bounding box center [401, 214] width 173 height 37
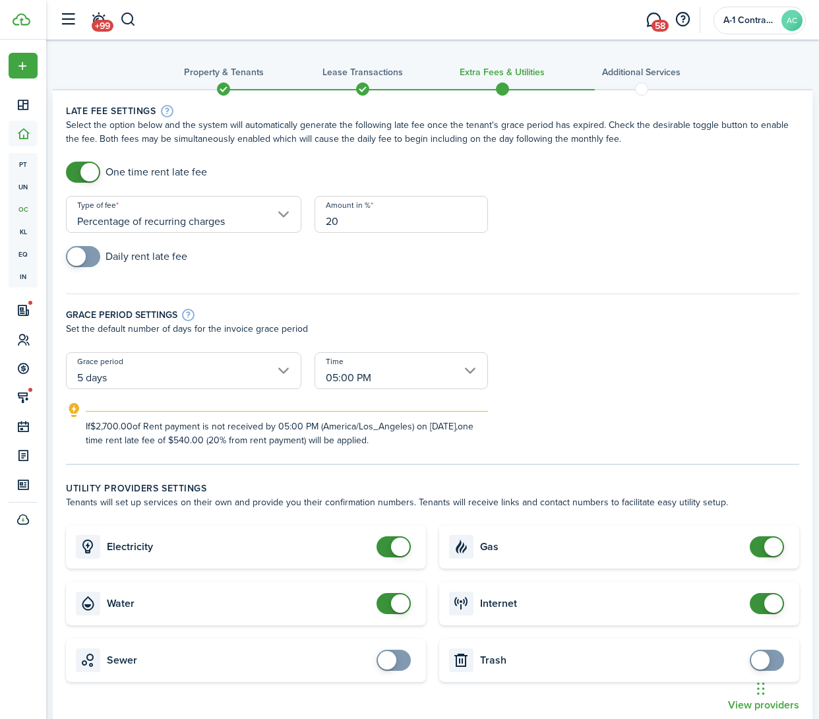
click at [582, 243] on form "One time rent late fee Type of fee Percentage of recurring charges Amount in % …" at bounding box center [432, 305] width 747 height 286
drag, startPoint x: 373, startPoint y: 224, endPoint x: 300, endPoint y: 214, distance: 73.8
click at [300, 214] on form "One time rent late fee Type of fee Percentage of recurring charges Amount in % …" at bounding box center [432, 305] width 747 height 286
type input "10"
click at [463, 235] on div "Amount in % 10" at bounding box center [401, 221] width 187 height 50
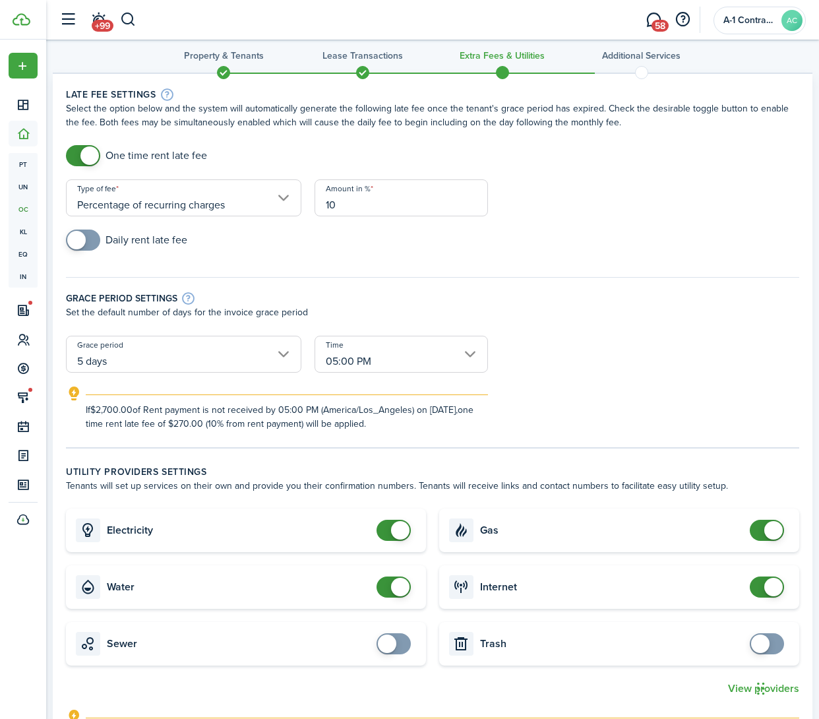
scroll to position [135, 0]
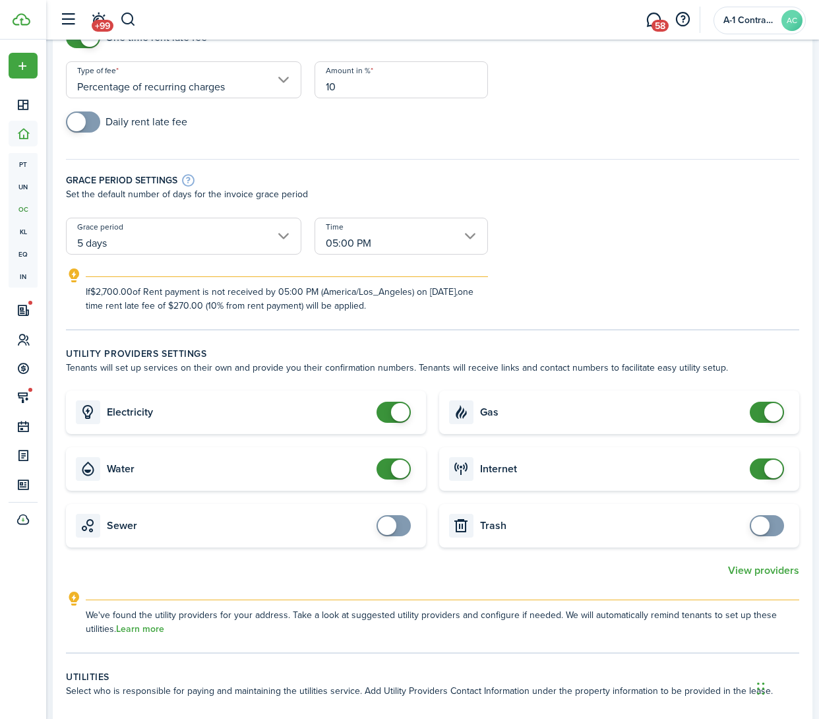
checkbox input "false"
click at [397, 466] on span at bounding box center [400, 469] width 18 height 18
checkbox input "true"
click at [764, 532] on span at bounding box center [760, 525] width 18 height 18
checkbox input "false"
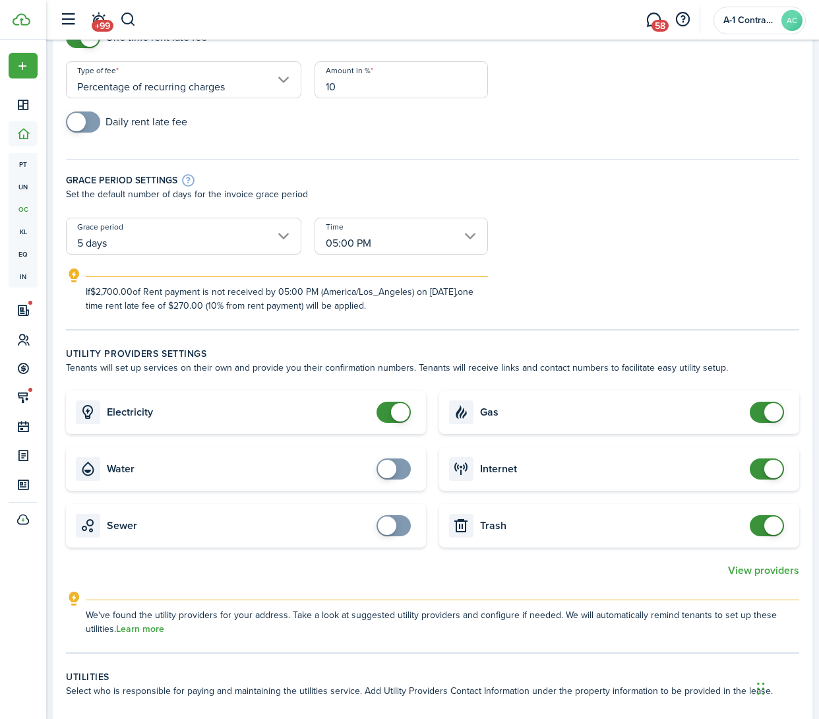
click at [761, 418] on span at bounding box center [767, 412] width 13 height 21
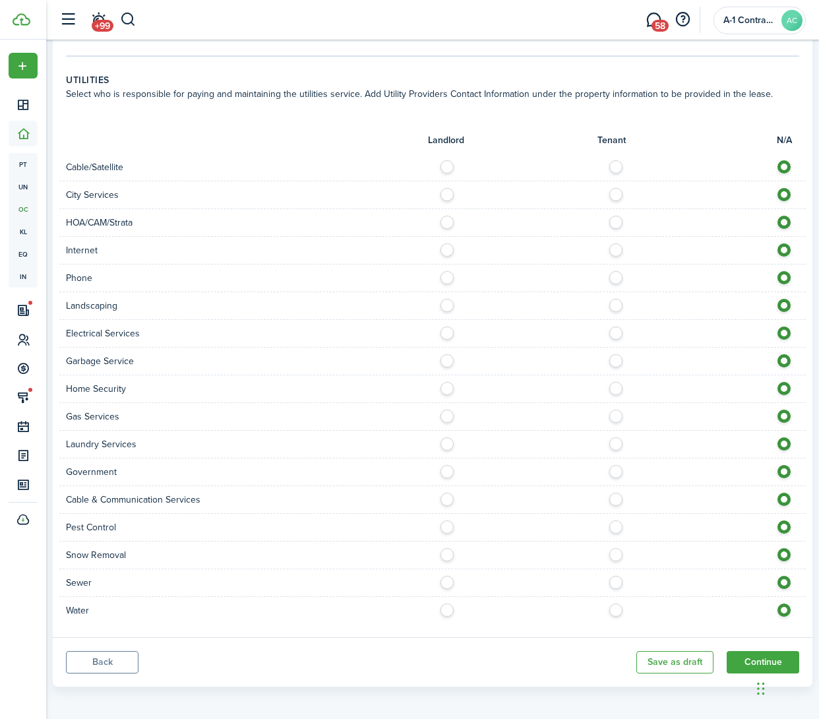
scroll to position [735, 0]
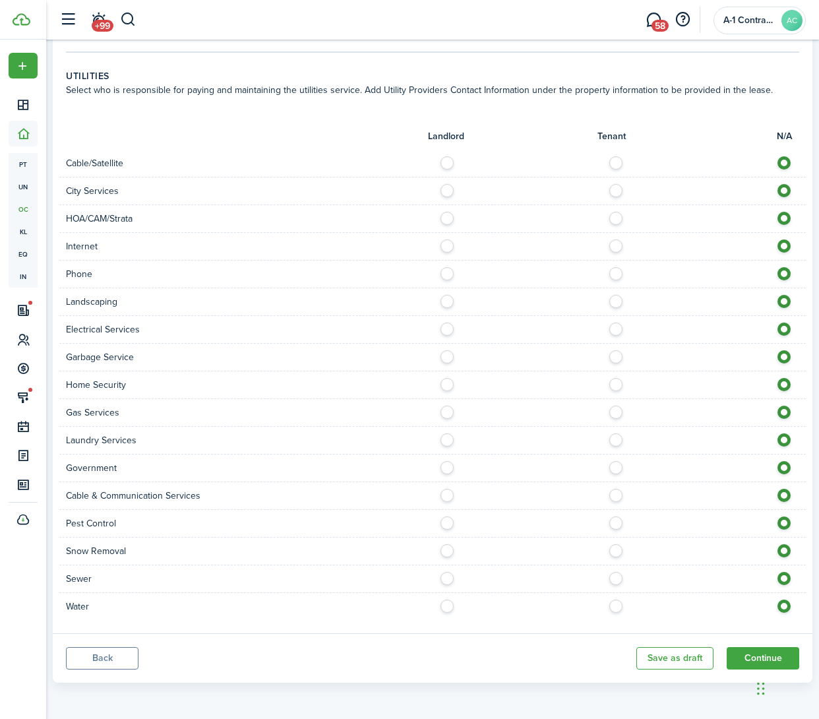
click at [616, 246] on label at bounding box center [619, 242] width 23 height 7
radio input "true"
click at [616, 274] on label at bounding box center [619, 270] width 23 height 7
radio input "true"
click at [618, 299] on label at bounding box center [619, 298] width 23 height 7
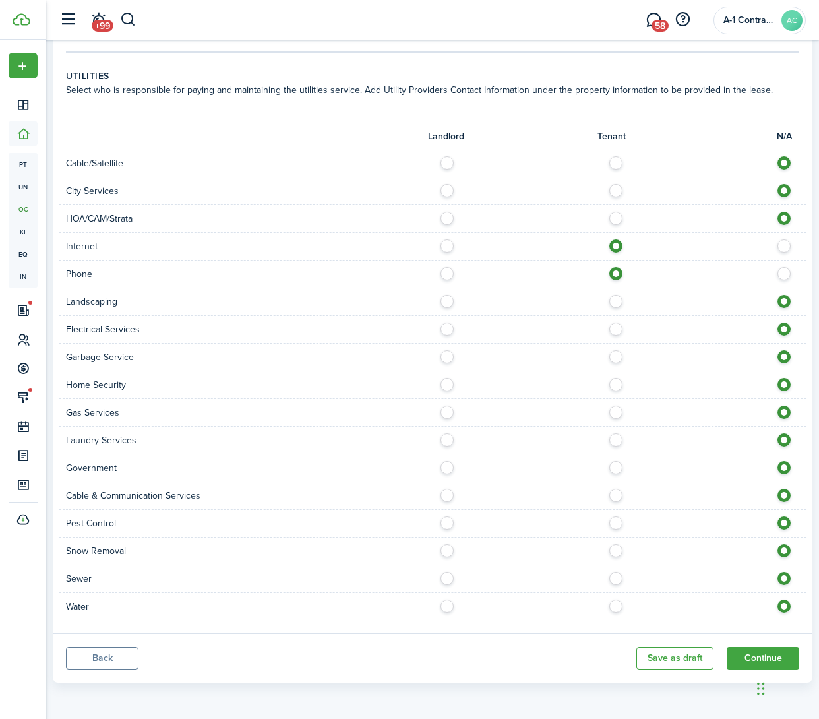
radio input "true"
click at [613, 352] on label at bounding box center [619, 353] width 23 height 7
radio input "true"
click at [617, 603] on label at bounding box center [619, 603] width 23 height 7
radio input "true"
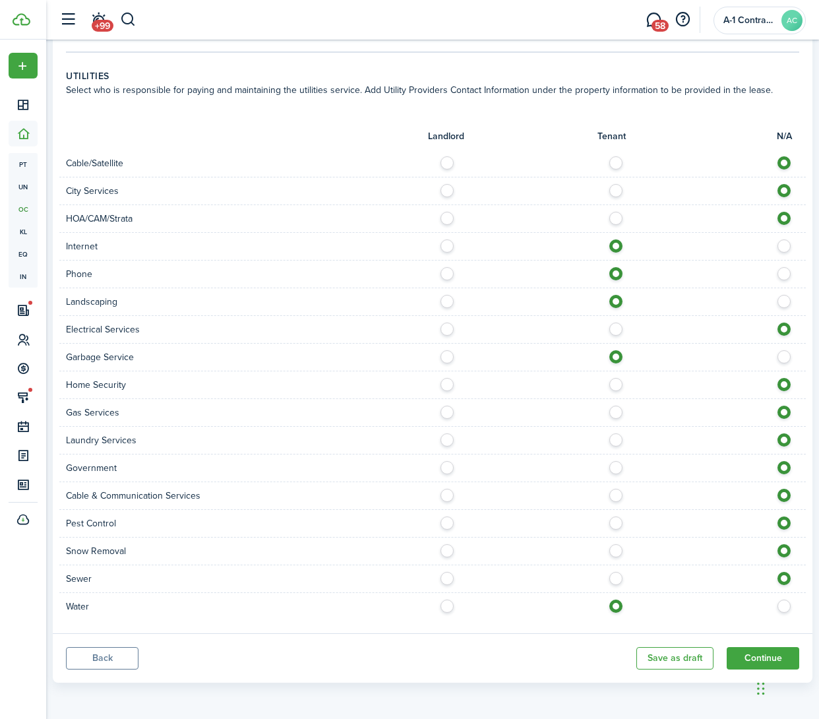
click at [761, 656] on iframe "Chat Widget" at bounding box center [786, 687] width 66 height 63
click at [746, 664] on button "Continue" at bounding box center [763, 658] width 73 height 22
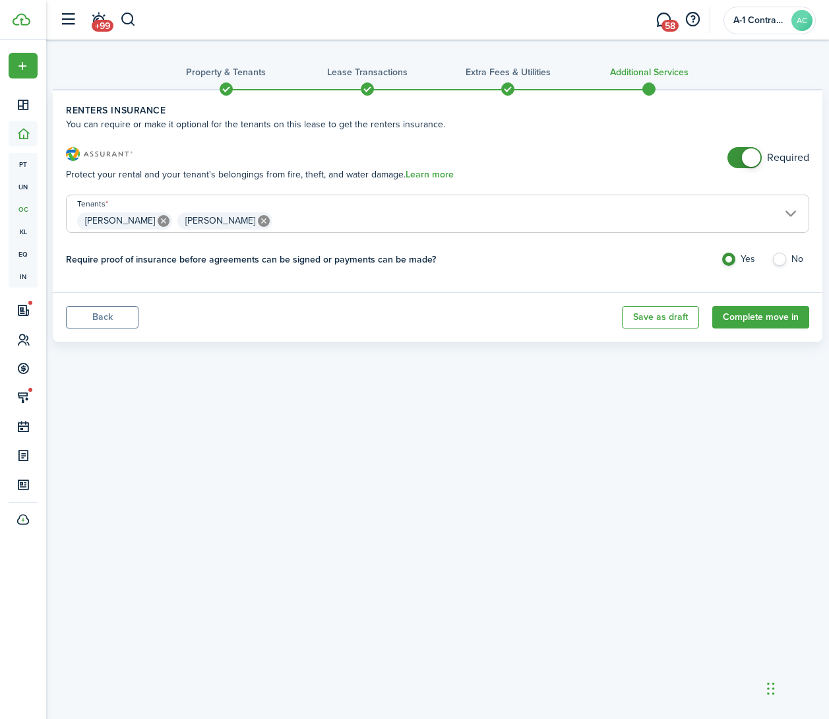
click at [782, 257] on label "No" at bounding box center [791, 263] width 38 height 20
radio input "false"
radio input "true"
click at [754, 321] on button "Complete move in" at bounding box center [760, 317] width 97 height 22
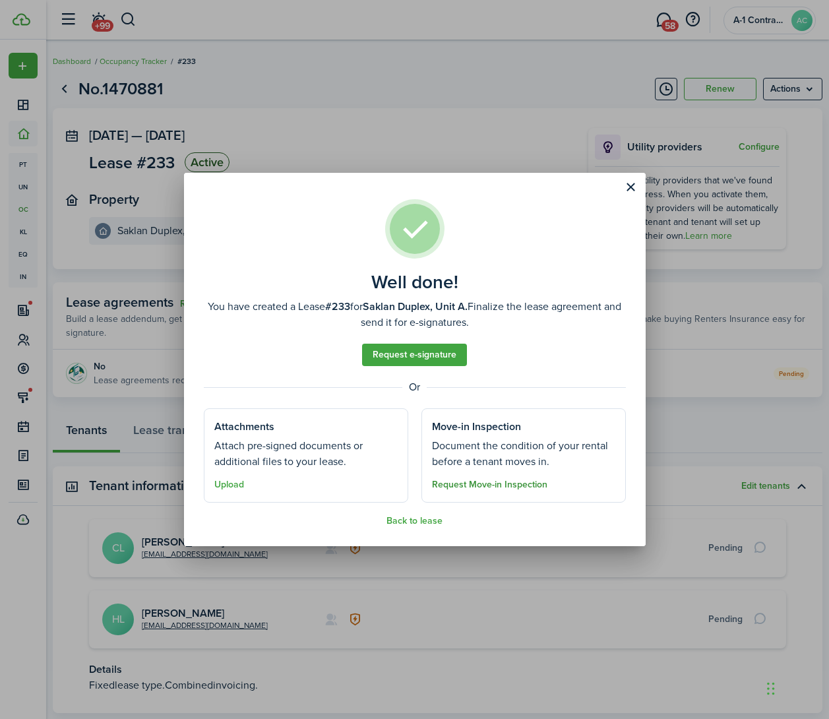
click at [498, 485] on button "Request Move-in Inspection" at bounding box center [489, 485] width 115 height 11
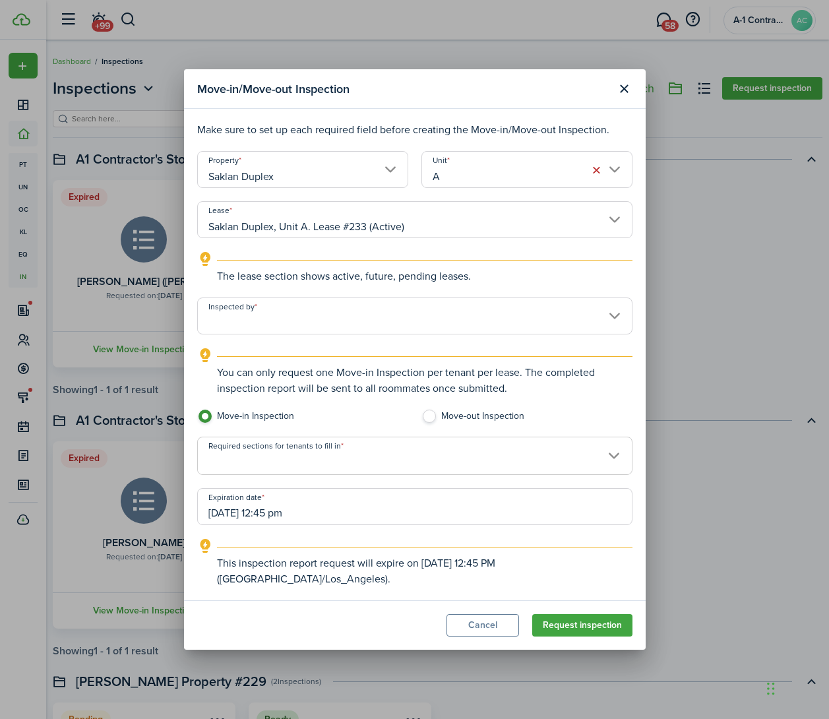
click at [278, 314] on input "Inspected by" at bounding box center [414, 315] width 435 height 37
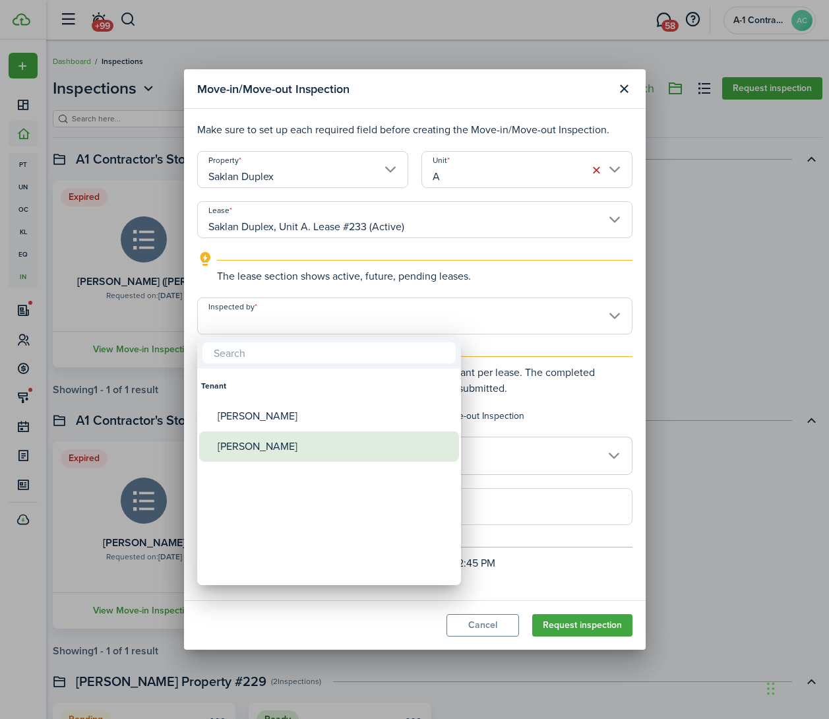
click at [272, 435] on div "[PERSON_NAME]" at bounding box center [334, 446] width 233 height 30
type input "[PERSON_NAME]"
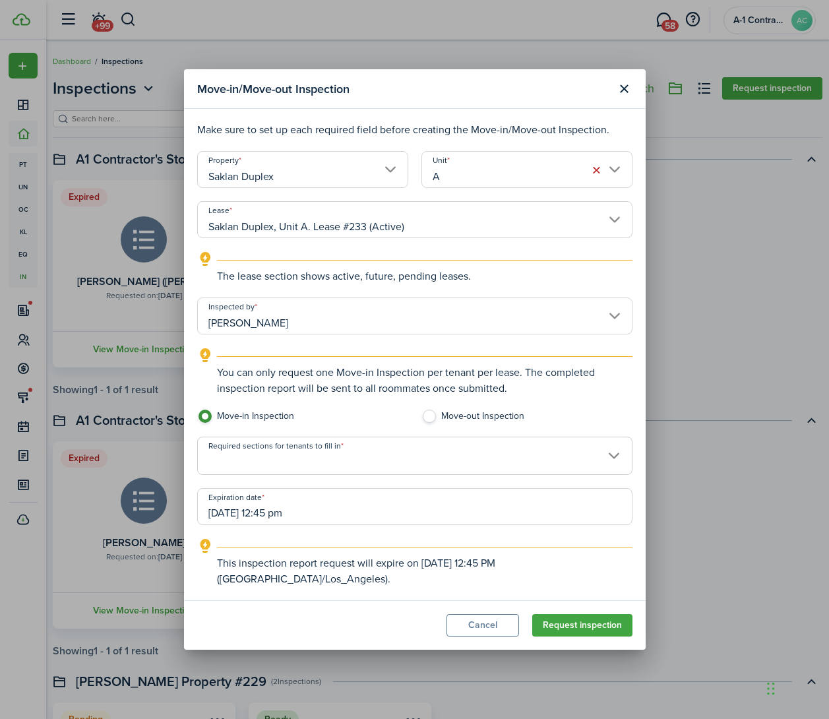
click at [336, 457] on span at bounding box center [415, 463] width 434 height 22
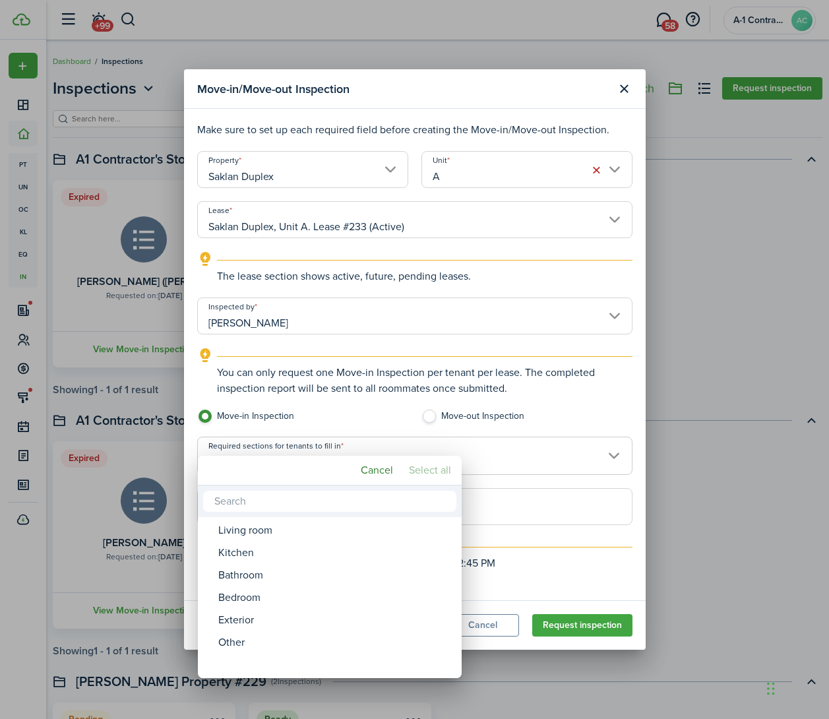
click at [421, 472] on mbsc-button "Select all" at bounding box center [430, 470] width 53 height 24
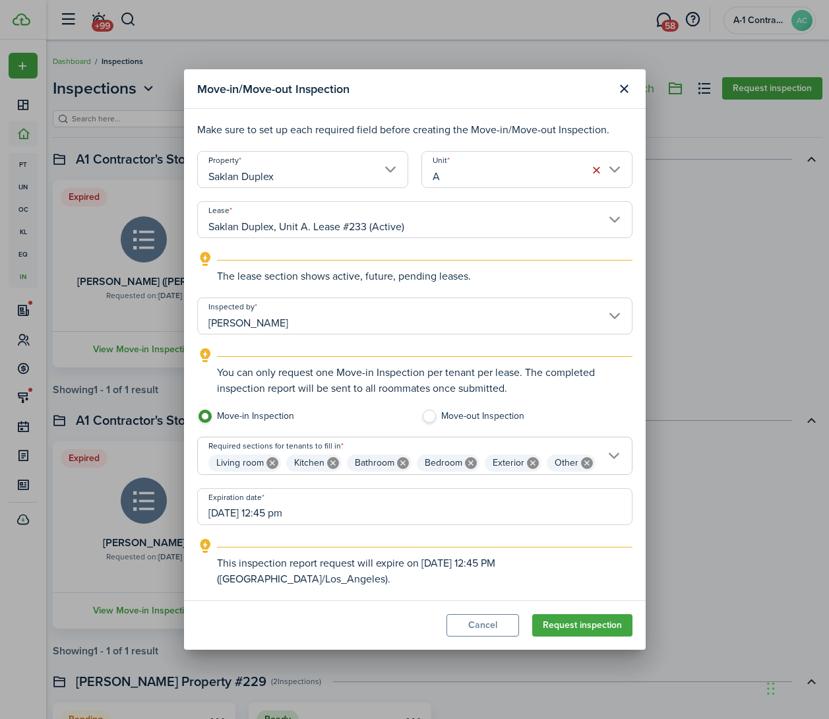
click at [534, 462] on icon at bounding box center [533, 463] width 12 height 12
type input "Living room, Kitchen, Bathroom, Bedroom, Other"
click at [239, 513] on input "[DATE] 12:45 pm" at bounding box center [414, 506] width 435 height 37
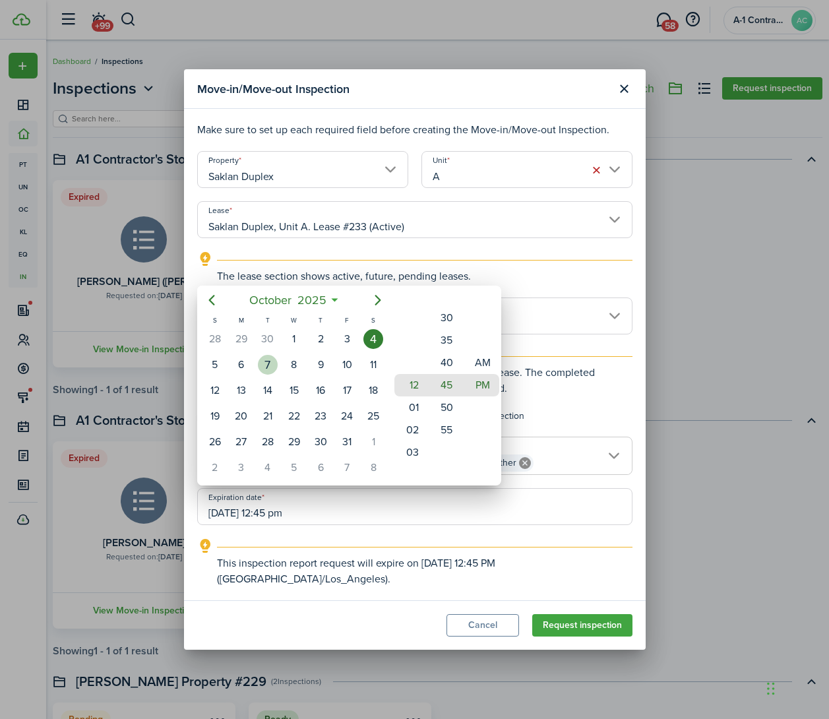
click at [270, 368] on div "7" at bounding box center [268, 365] width 20 height 20
type input "[DATE] 12:45 pm"
click at [541, 240] on div at bounding box center [414, 359] width 1040 height 930
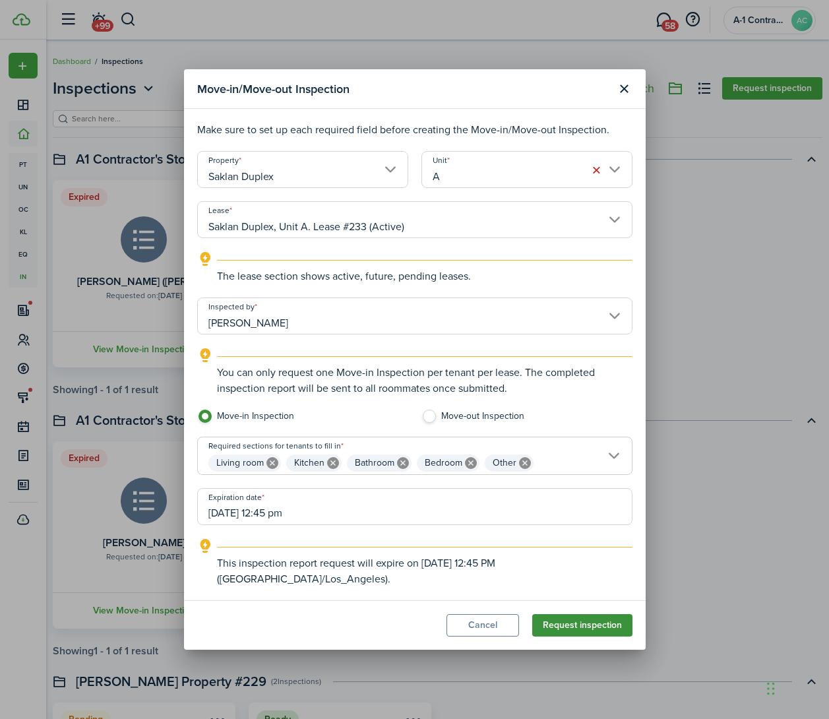
click at [579, 625] on button "Request inspection" at bounding box center [582, 625] width 100 height 22
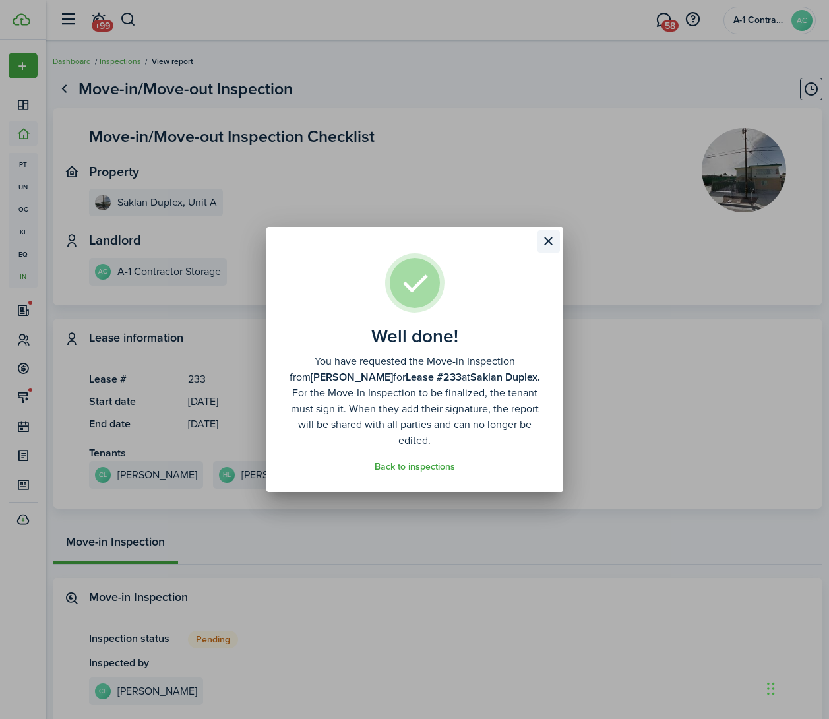
click at [549, 241] on button "Close modal" at bounding box center [549, 241] width 22 height 22
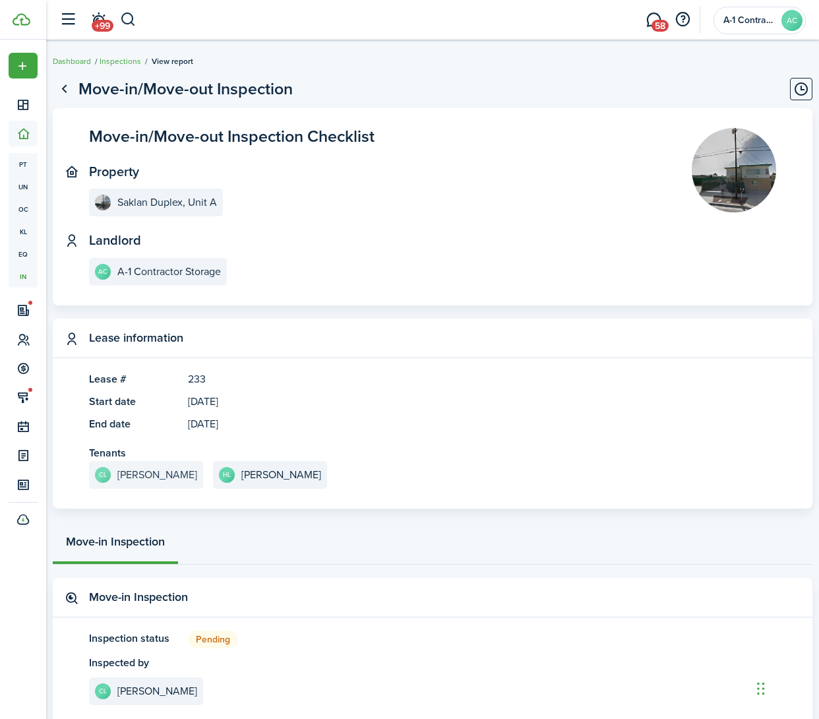
click at [149, 476] on e-details-info-title "[PERSON_NAME]" at bounding box center [157, 475] width 80 height 12
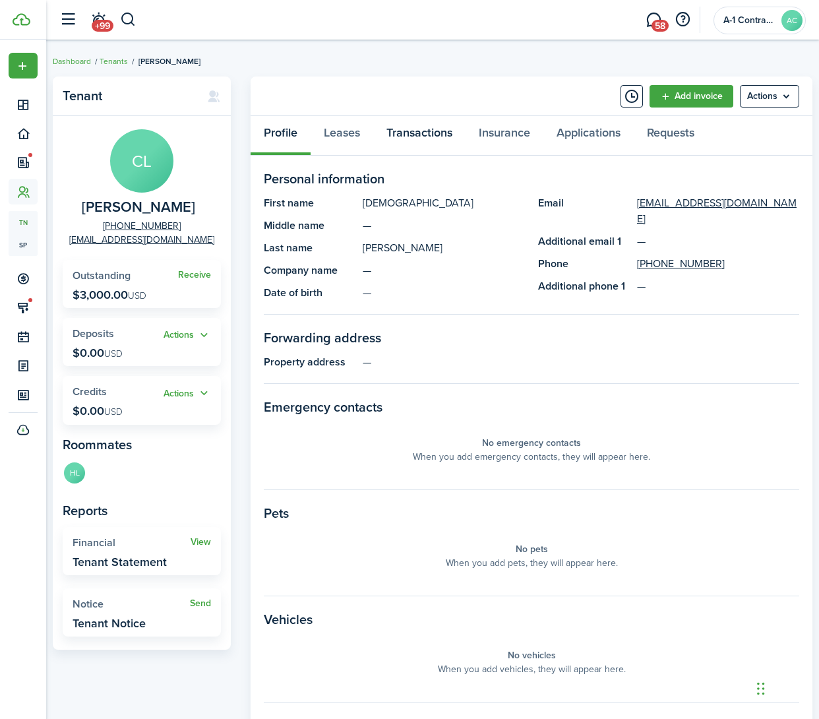
click at [408, 135] on link "Transactions" at bounding box center [419, 136] width 92 height 40
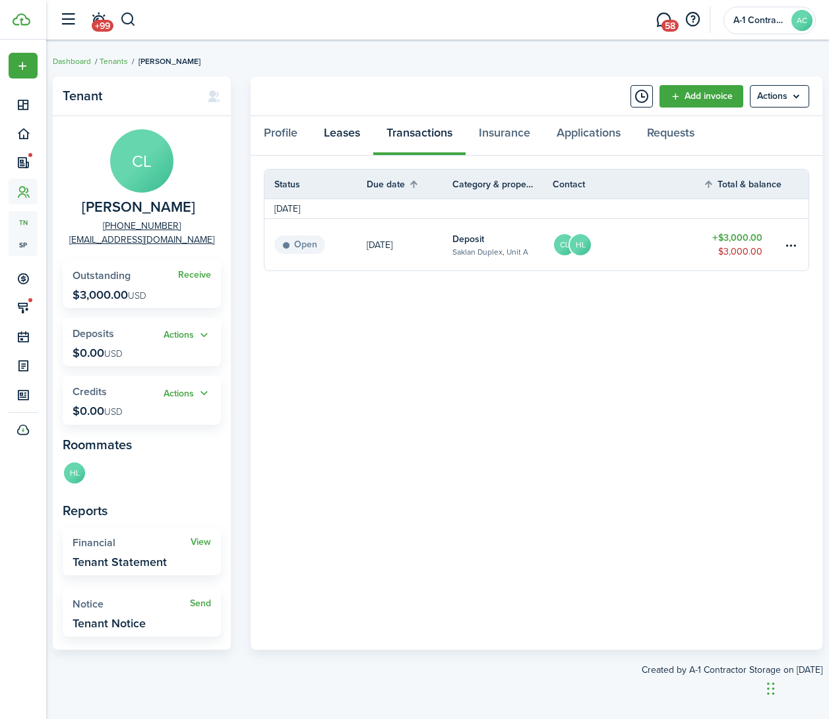
click at [346, 137] on link "Leases" at bounding box center [342, 136] width 63 height 40
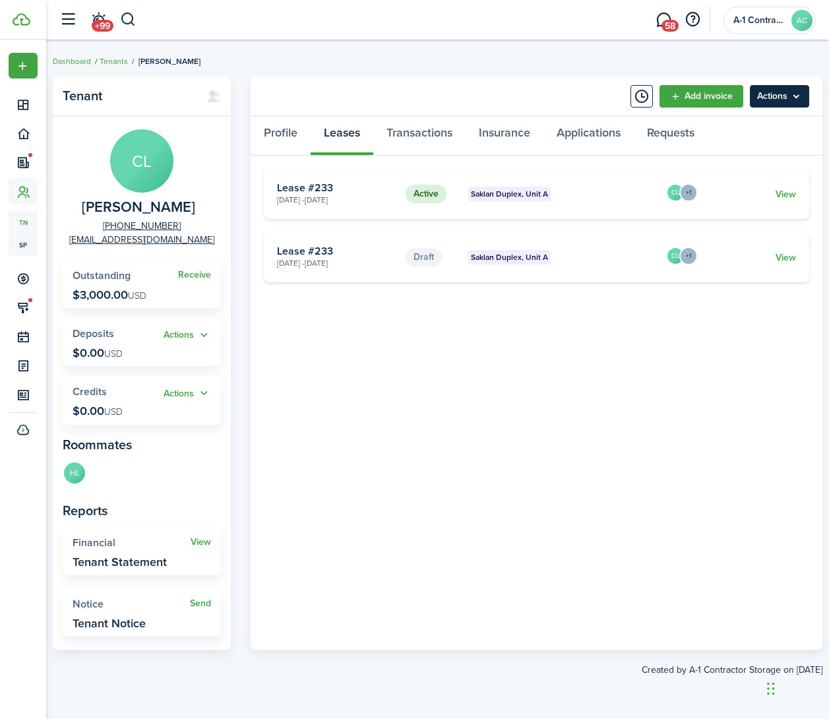
click at [782, 102] on menu-btn "Actions" at bounding box center [779, 96] width 59 height 22
click at [540, 272] on card "Draft Saklan Duplex, Unit A [DATE] - [DATE] Lease #233 CL +1 View" at bounding box center [536, 257] width 545 height 50
click at [774, 252] on card-footer "View" at bounding box center [749, 258] width 94 height 14
click at [784, 259] on link "View" at bounding box center [786, 258] width 20 height 14
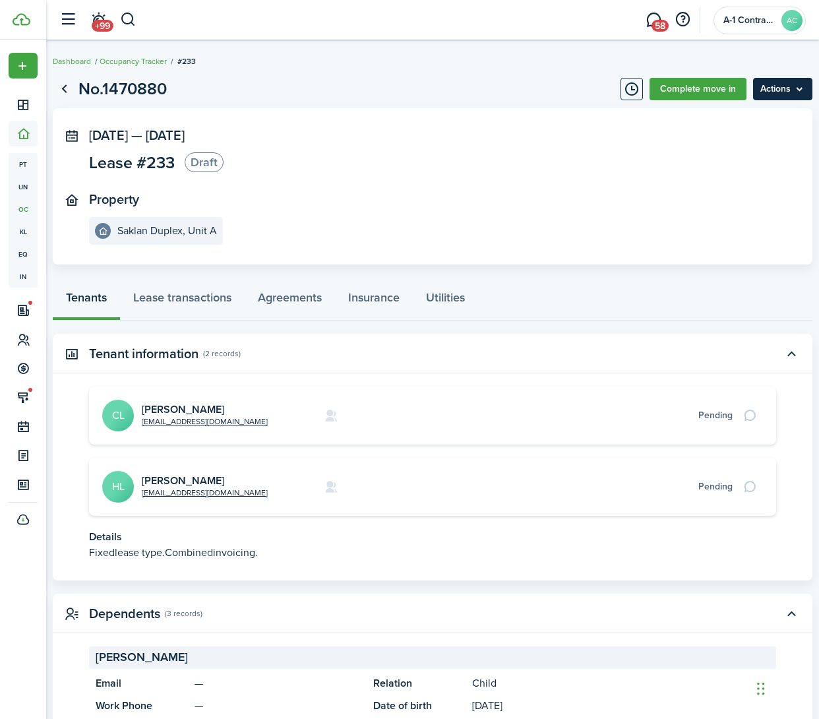
click at [779, 92] on menu-btn "Actions" at bounding box center [782, 89] width 59 height 22
click at [736, 120] on button "Delete" at bounding box center [754, 118] width 115 height 22
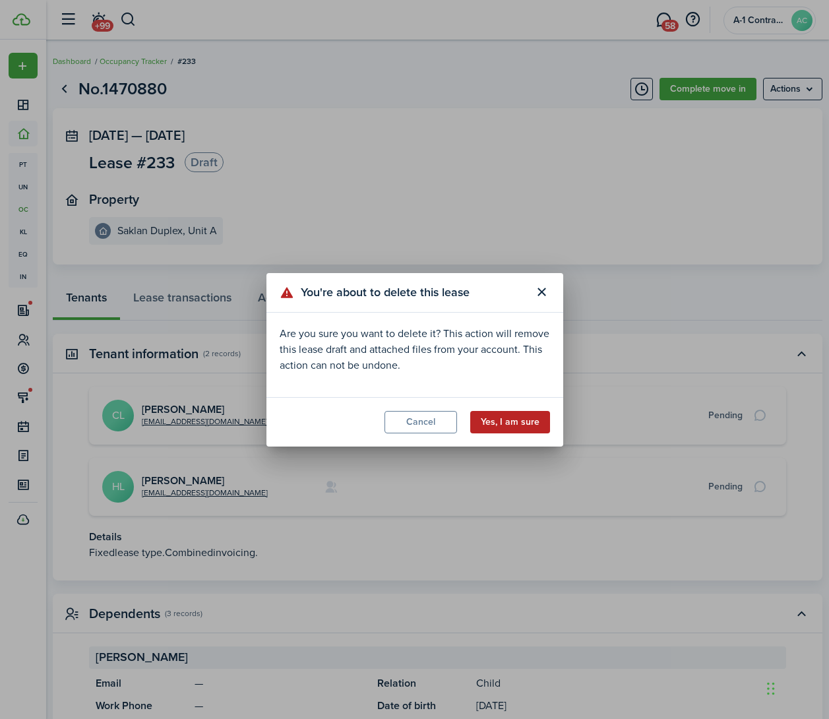
click at [511, 418] on button "Yes, I am sure" at bounding box center [510, 422] width 80 height 22
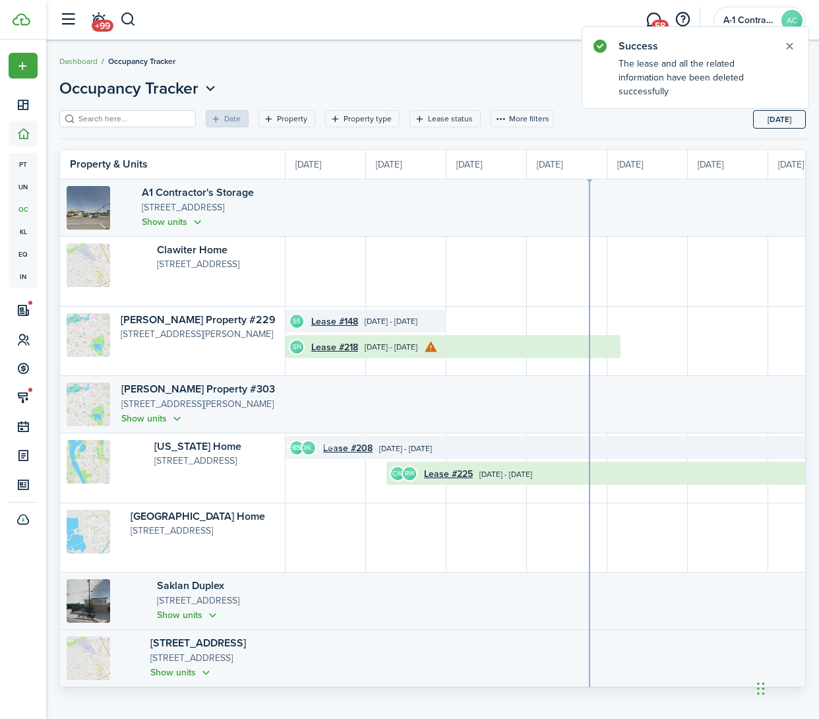
scroll to position [0, 241]
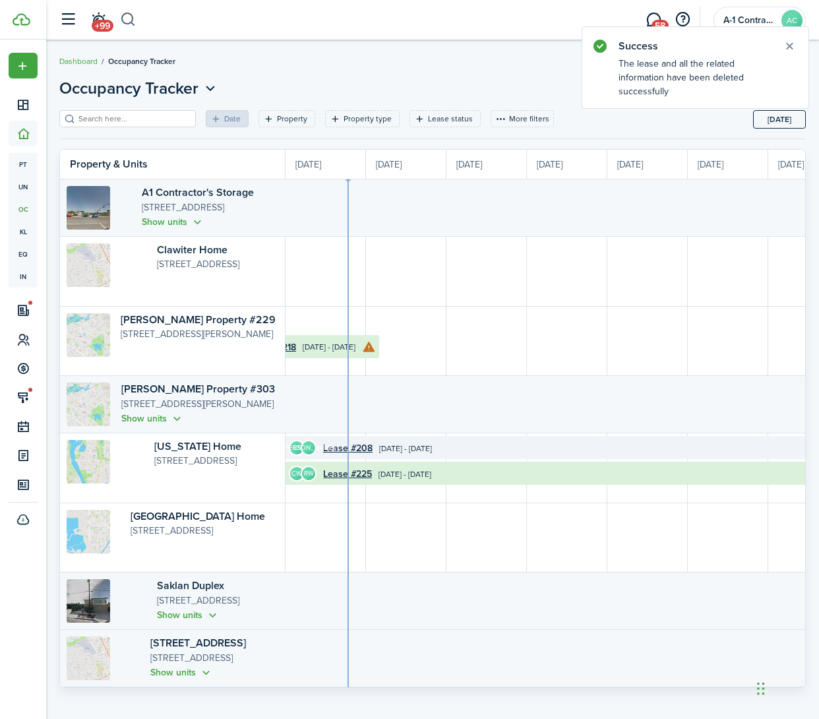
click at [126, 11] on button "button" at bounding box center [128, 20] width 16 height 22
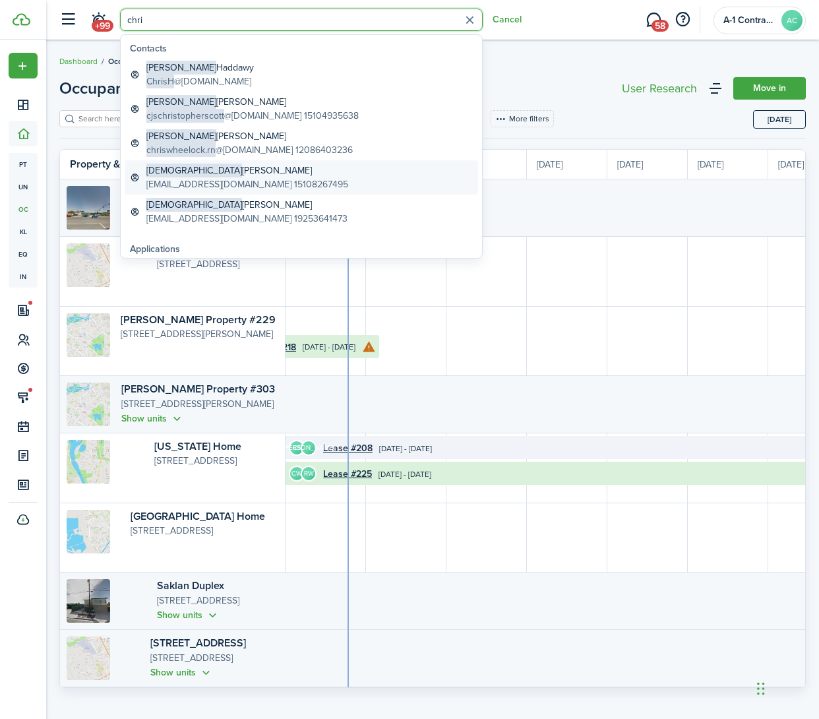
type input "chri"
click at [190, 183] on global-search-item-description "[EMAIL_ADDRESS][DOMAIN_NAME] 15108267495" at bounding box center [247, 184] width 202 height 14
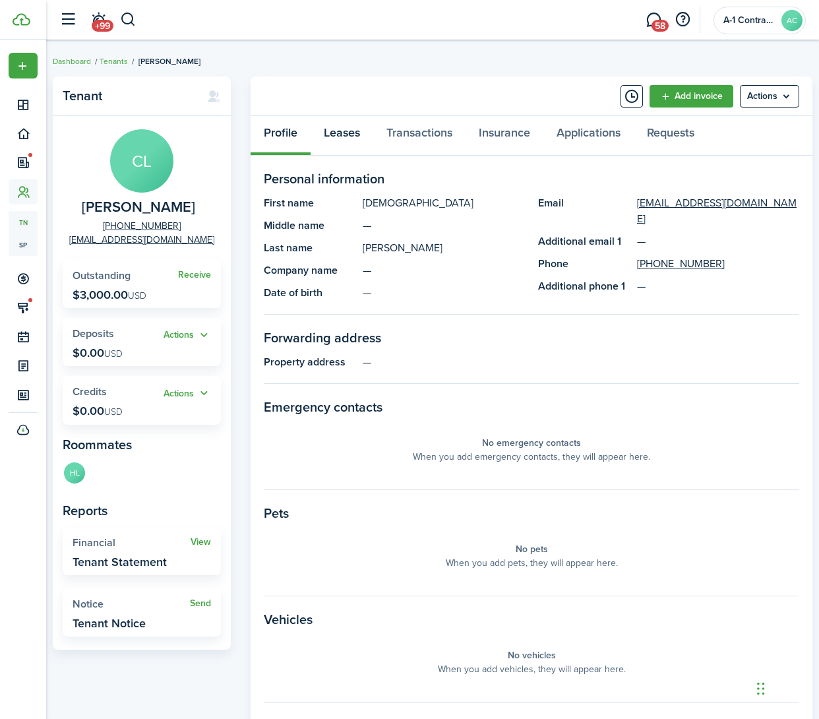
click at [336, 128] on link "Leases" at bounding box center [342, 136] width 63 height 40
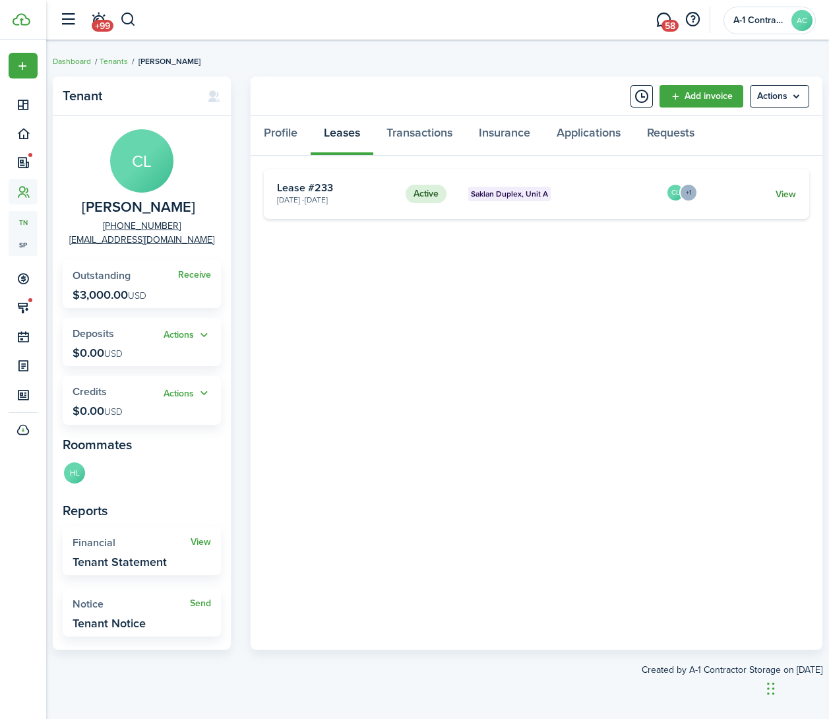
click at [778, 195] on link "View" at bounding box center [786, 194] width 20 height 14
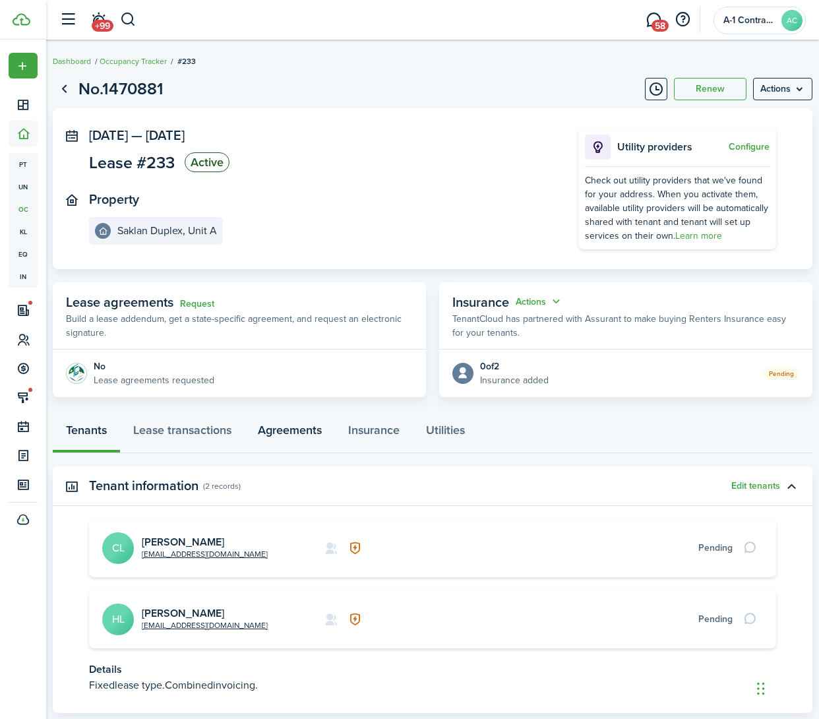
click at [309, 429] on link "Agreements" at bounding box center [290, 434] width 90 height 40
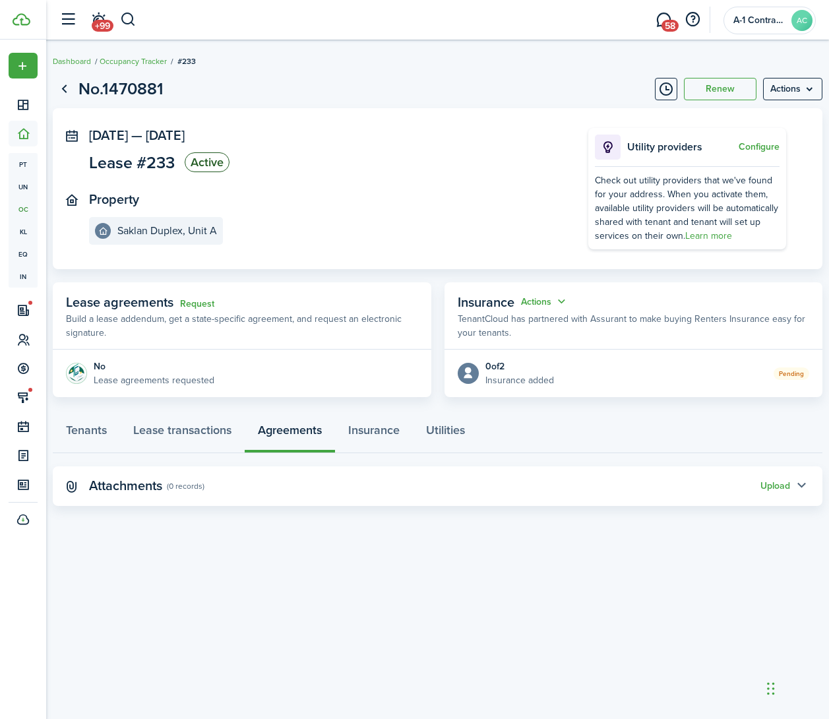
click at [790, 489] on button "button" at bounding box center [801, 486] width 22 height 22
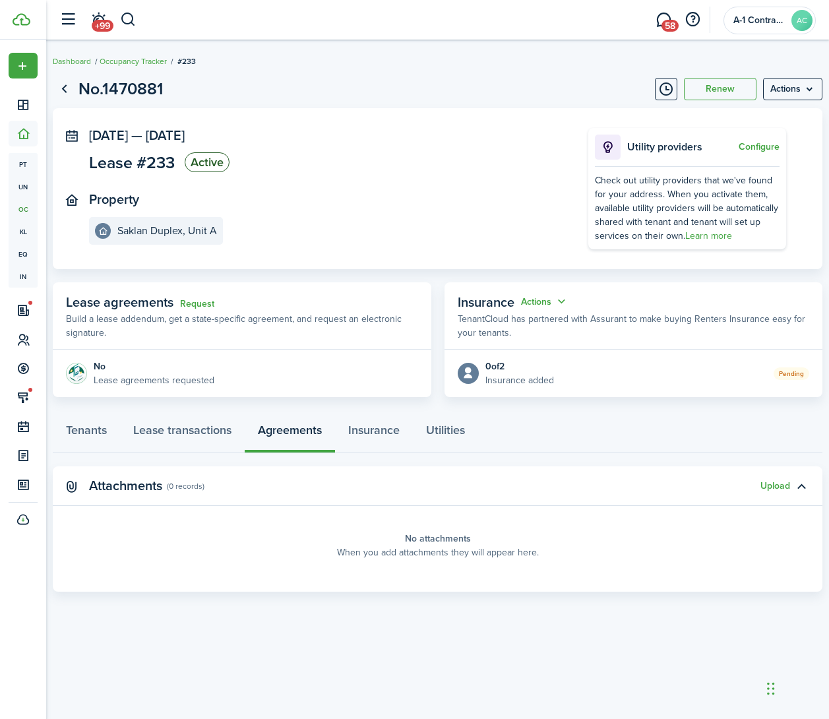
drag, startPoint x: 420, startPoint y: 548, endPoint x: 481, endPoint y: 524, distance: 65.8
click at [420, 547] on panel-main-placeholder-description "When you add attachments they will appear here." at bounding box center [438, 552] width 202 height 14
click at [770, 485] on button "Upload" at bounding box center [776, 486] width 30 height 11
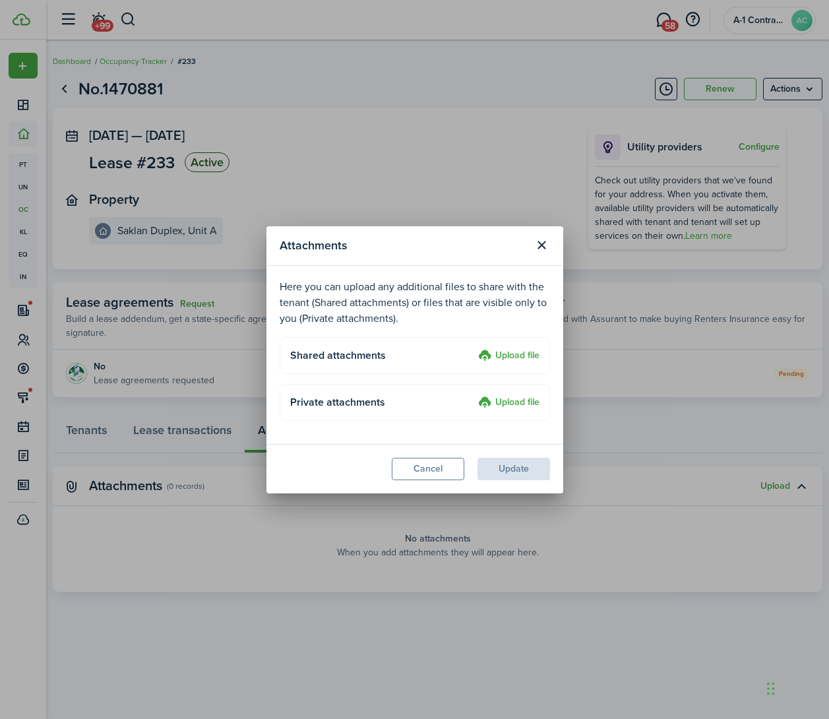
click at [514, 401] on label "Upload file" at bounding box center [508, 403] width 61 height 16
click at [474, 395] on input "Upload file" at bounding box center [474, 395] width 0 height 0
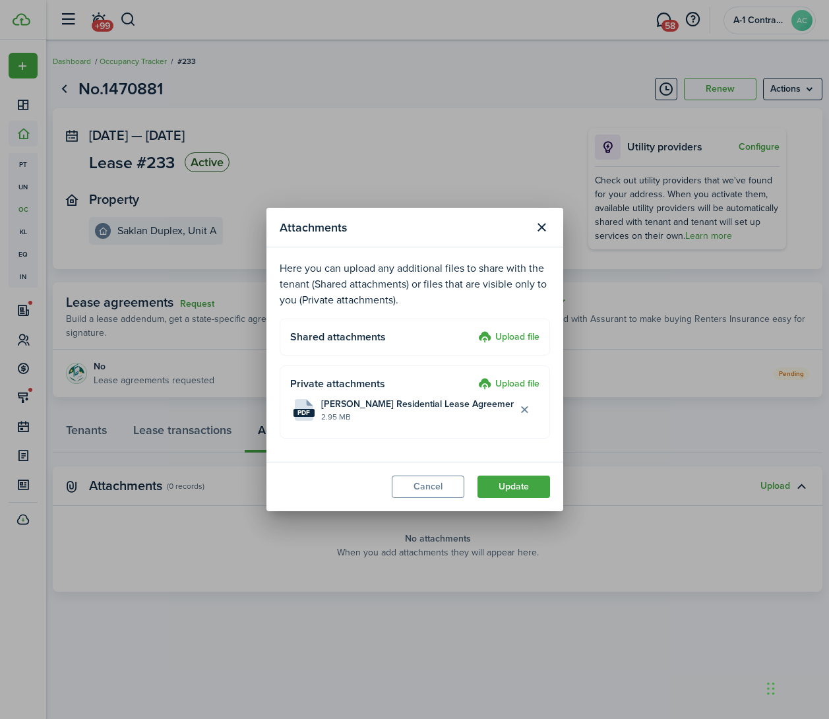
drag, startPoint x: 531, startPoint y: 485, endPoint x: 594, endPoint y: 478, distance: 63.0
click at [531, 484] on button "Update" at bounding box center [514, 487] width 73 height 22
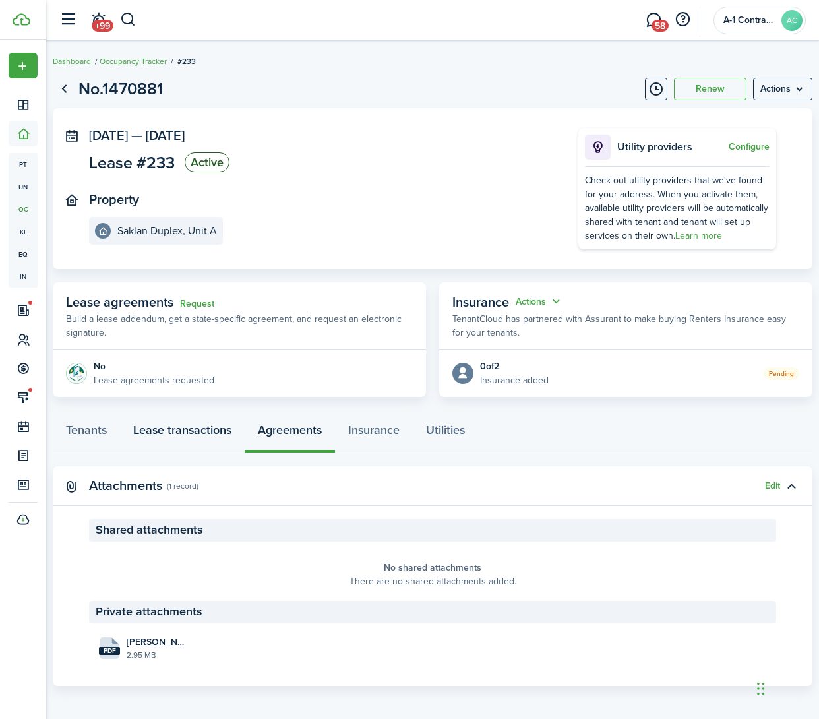
drag, startPoint x: 196, startPoint y: 427, endPoint x: 205, endPoint y: 427, distance: 9.2
click at [197, 427] on link "Lease transactions" at bounding box center [182, 434] width 125 height 40
